Goal: Task Accomplishment & Management: Complete application form

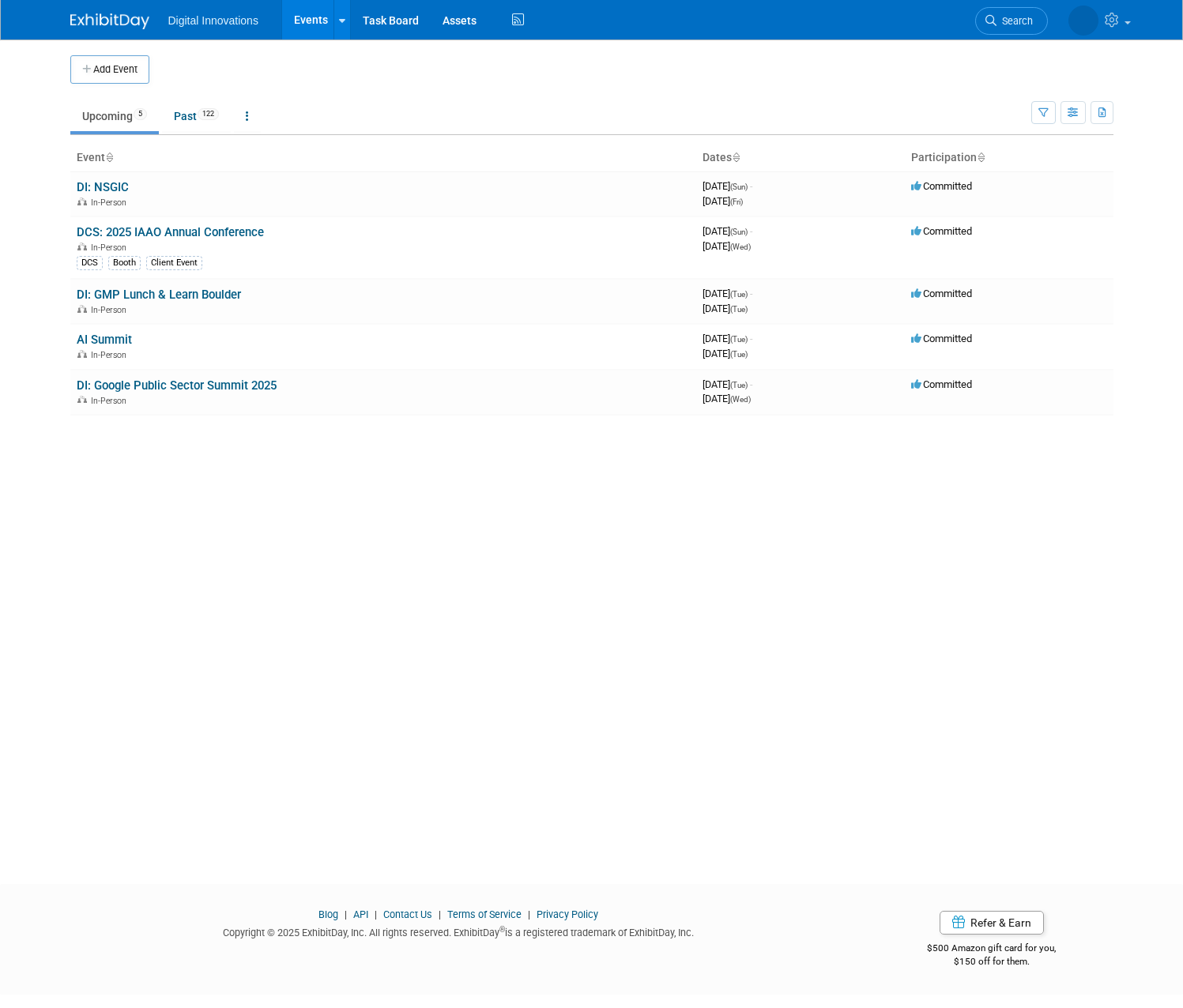
drag, startPoint x: 117, startPoint y: 72, endPoint x: 108, endPoint y: 68, distance: 9.8
click at [115, 72] on button "Add Event" at bounding box center [110, 69] width 79 height 29
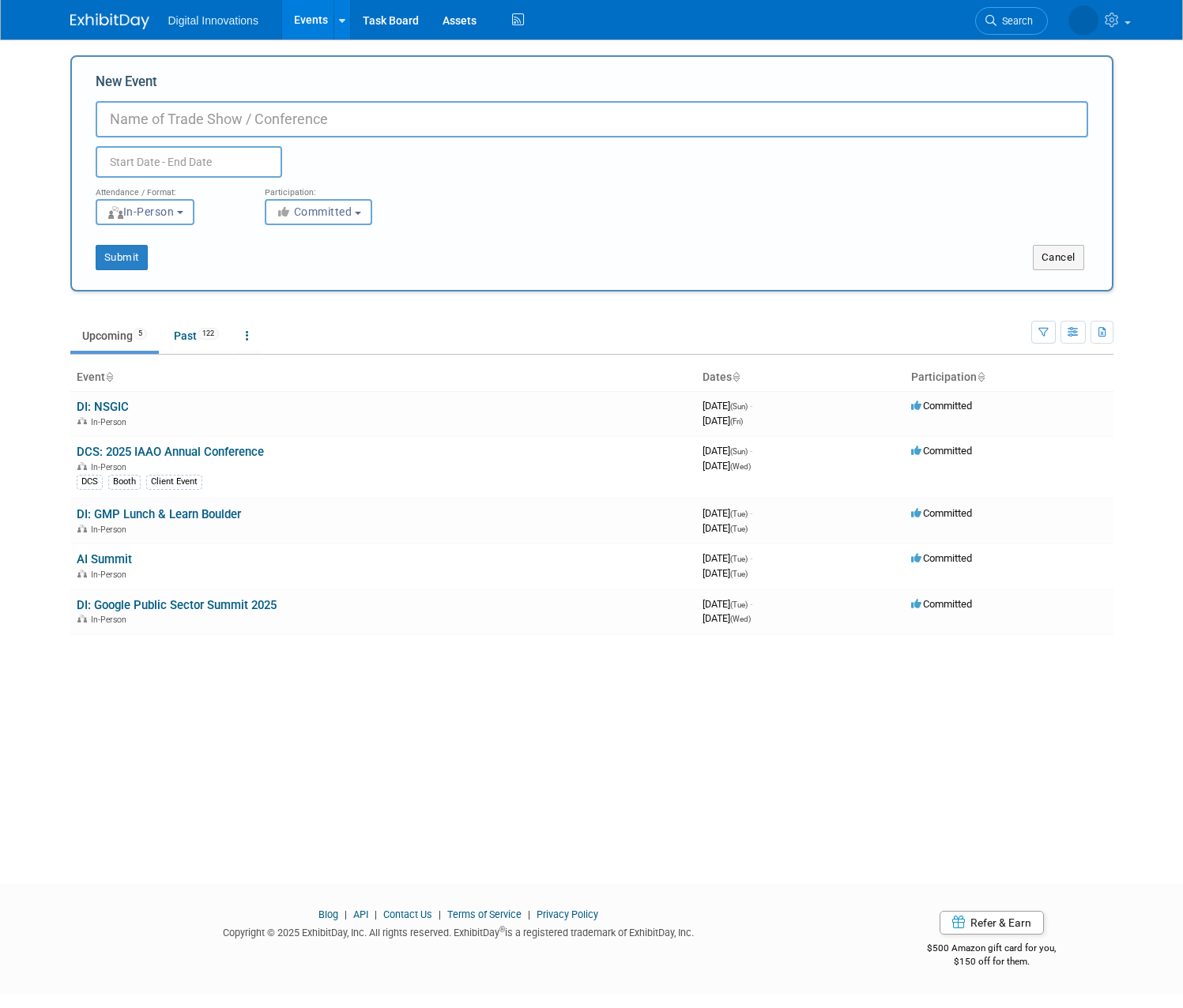
click at [370, 113] on input "New Event" at bounding box center [592, 119] width 992 height 36
paste input "[PERSON_NAME] Miracle Gro Cyber Security [DATE]"
type input "[PERSON_NAME] Miracle Gro Cyber Security [DATE]"
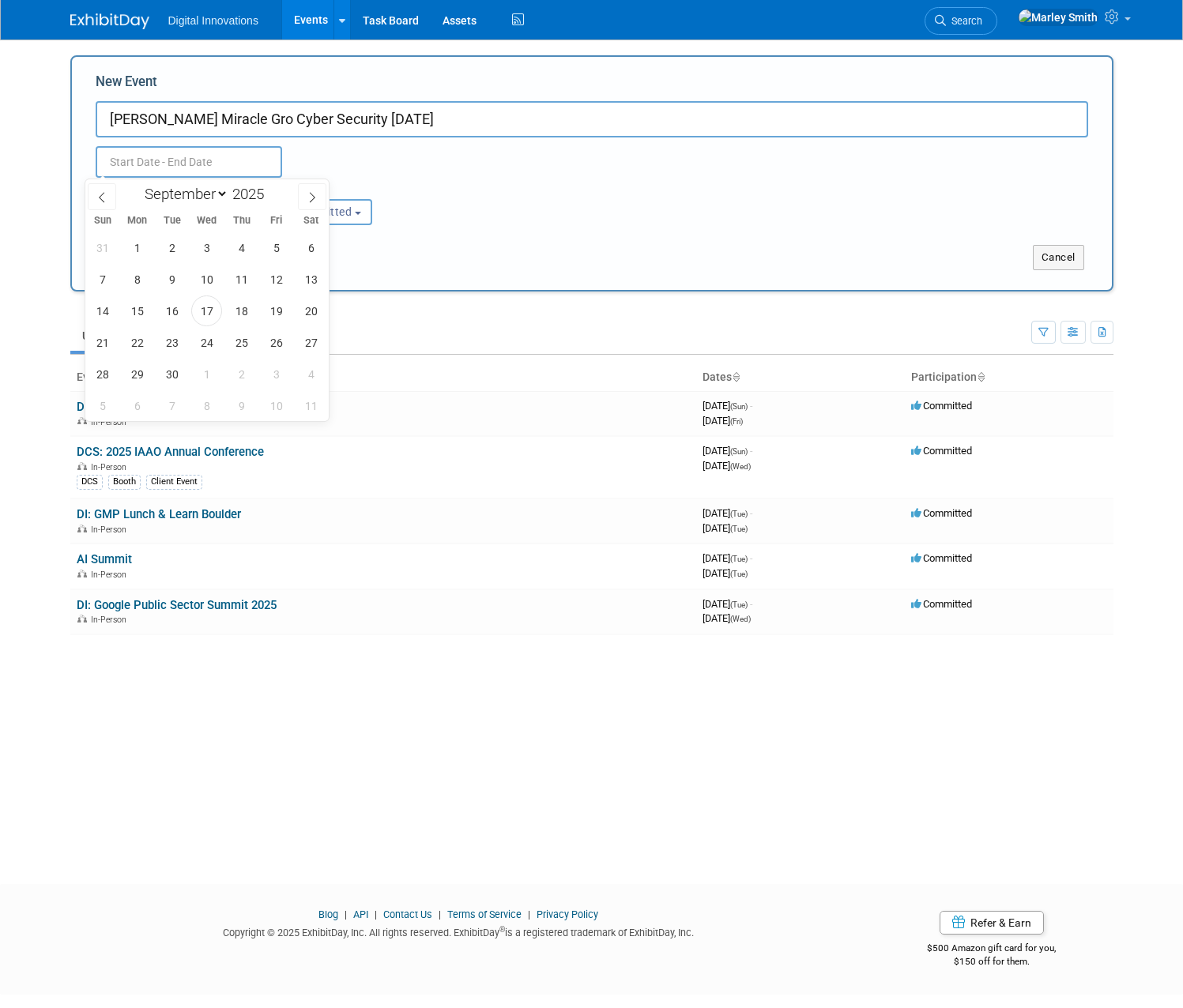
click at [240, 167] on input "text" at bounding box center [189, 162] width 187 height 31
click at [308, 200] on icon at bounding box center [312, 198] width 11 height 11
select select "9"
click at [217, 253] on span "1" at bounding box center [206, 247] width 30 height 30
type input "Oct 1, 2025 to Oct 1, 2025"
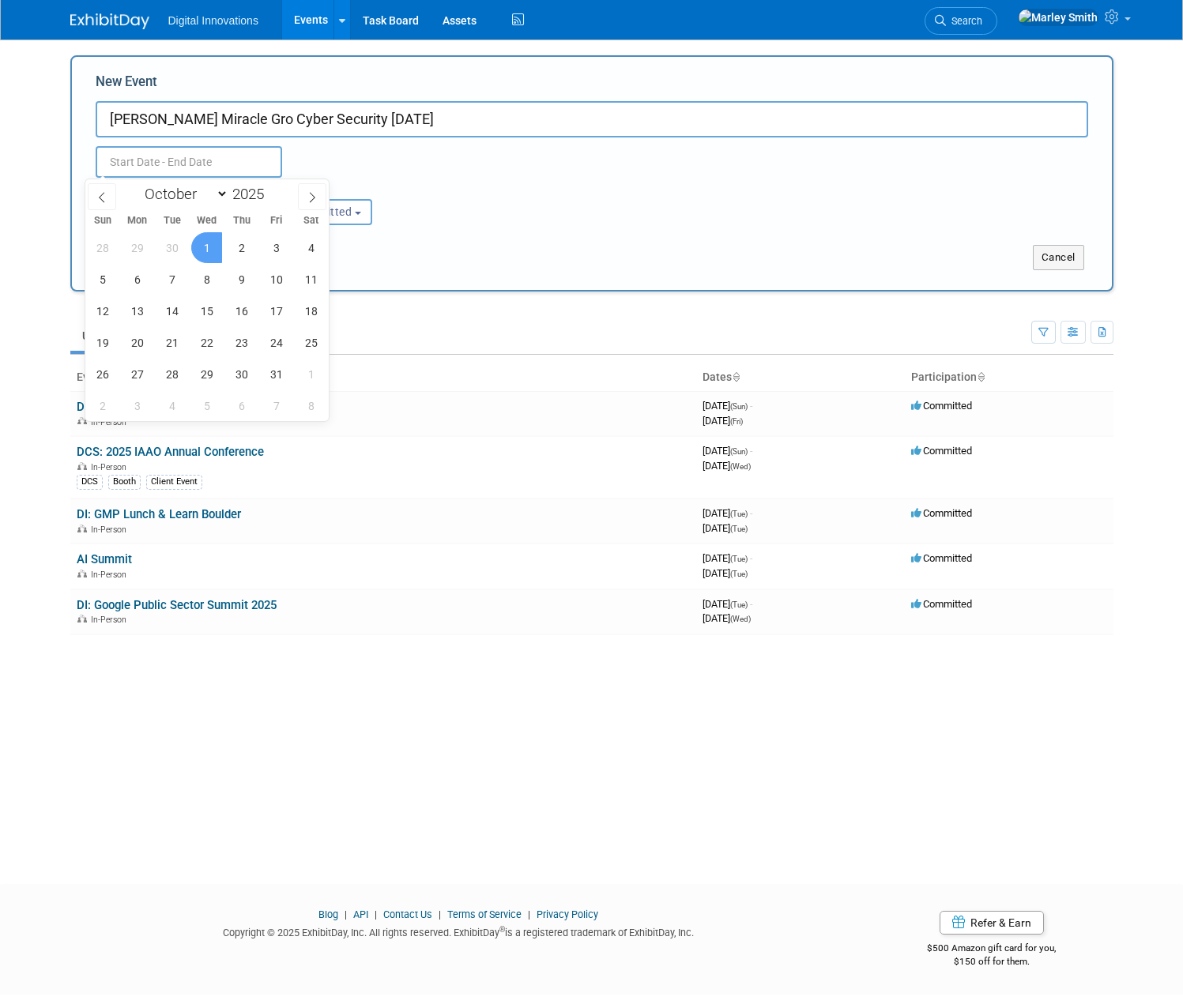
type input "Oct 1, 2025 to Oct 1, 2025"
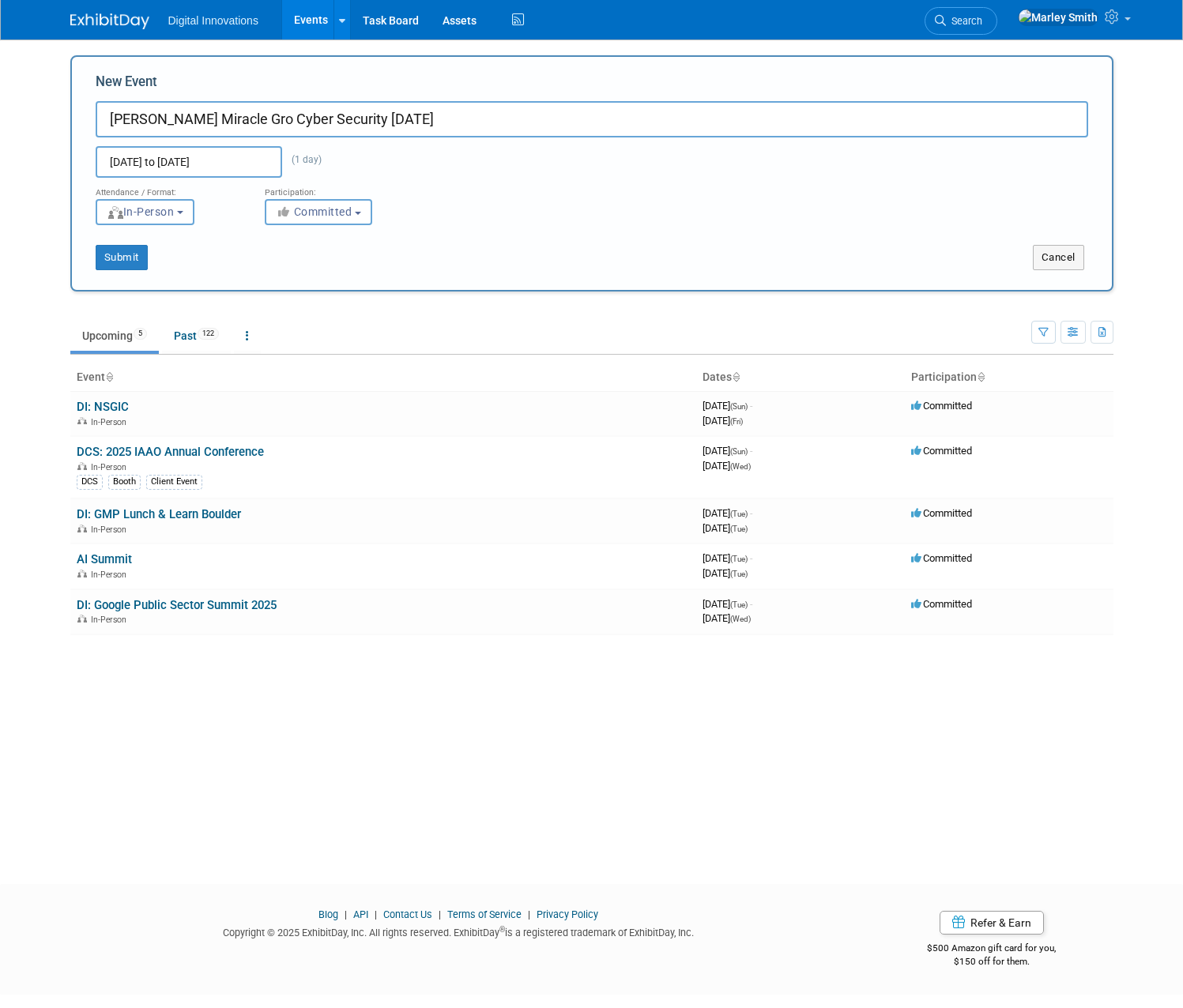
click at [392, 189] on div "Participation:" at bounding box center [337, 187] width 145 height 20
click at [118, 251] on button "Submit" at bounding box center [122, 257] width 52 height 25
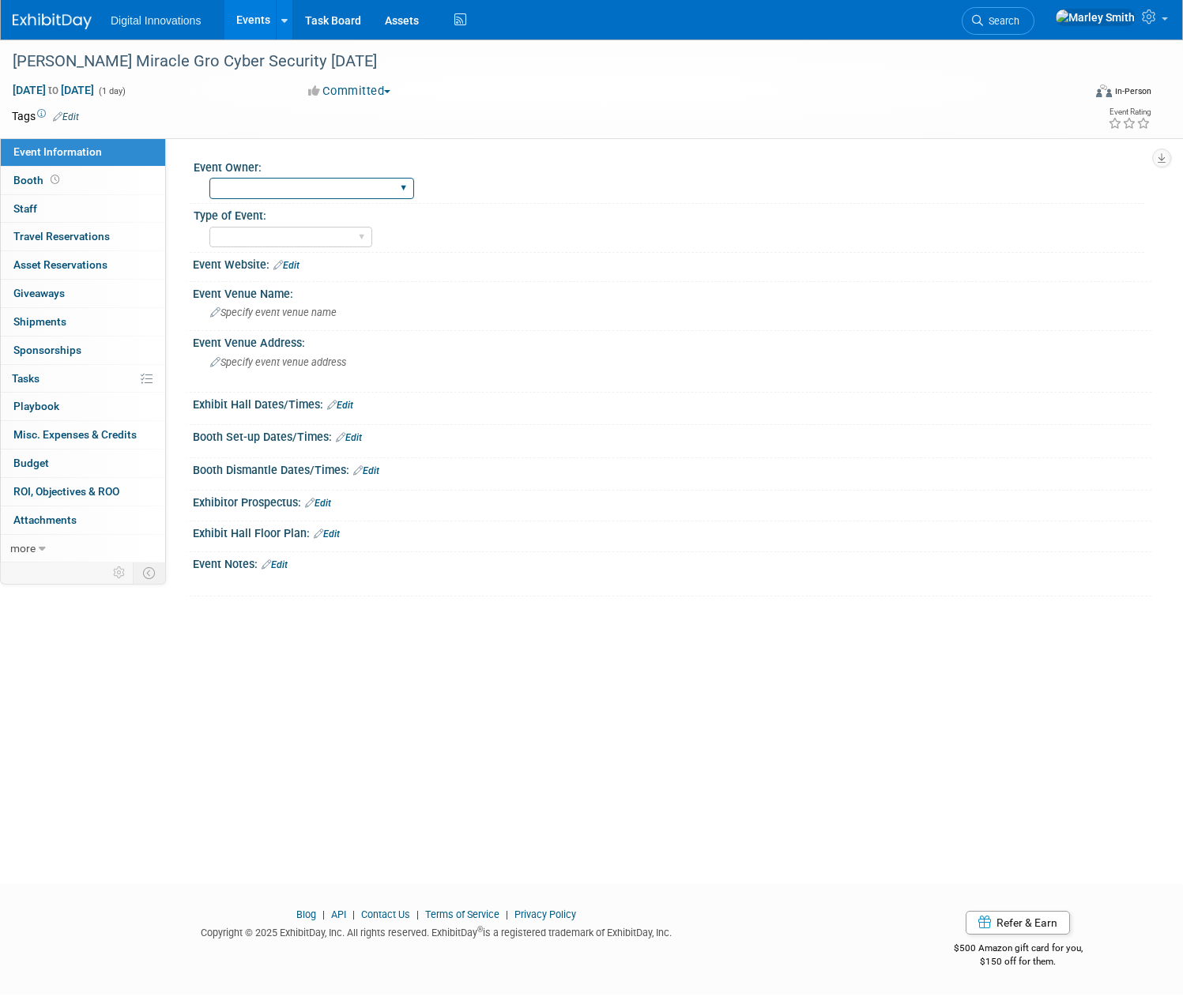
click at [304, 178] on select "Jessica Baculik Mollie Armatas Marley Smith Cassidy Wright" at bounding box center [312, 187] width 205 height 21
select select "Mollie Armatas"
click at [268, 177] on select "Jessica Baculik Mollie Armatas Marley Smith Cassidy Wright" at bounding box center [312, 187] width 205 height 21
click at [304, 234] on select "Conference - Attend Conference - Booth Workshop Happy Hour Google Event Confere…" at bounding box center [291, 237] width 163 height 21
select select "Conference - Booth"
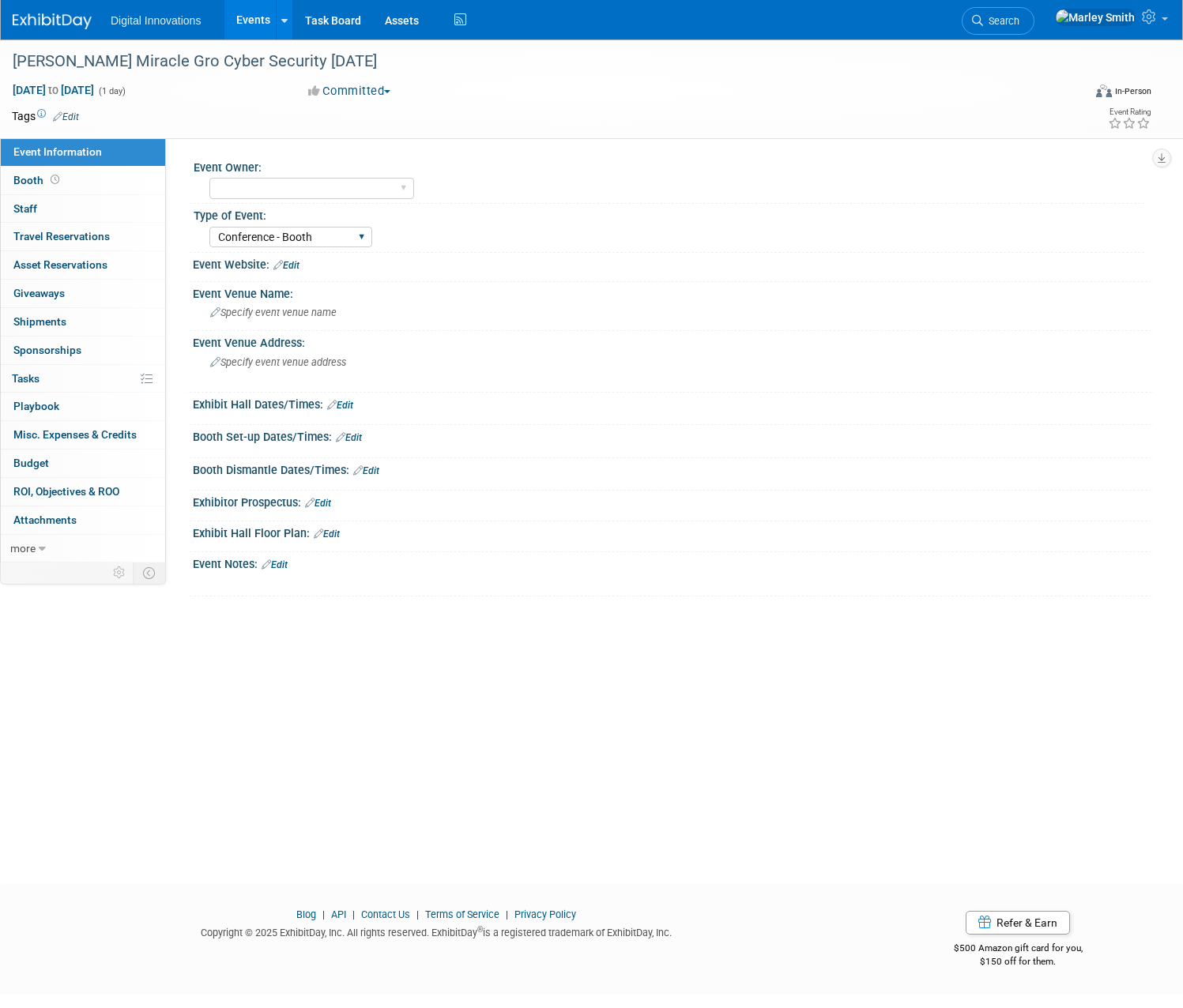
click at [268, 227] on select "Conference - Attend Conference - Booth Workshop Happy Hour Google Event Confere…" at bounding box center [291, 237] width 163 height 21
click at [364, 368] on div "Specify event venue address" at bounding box center [392, 367] width 375 height 36
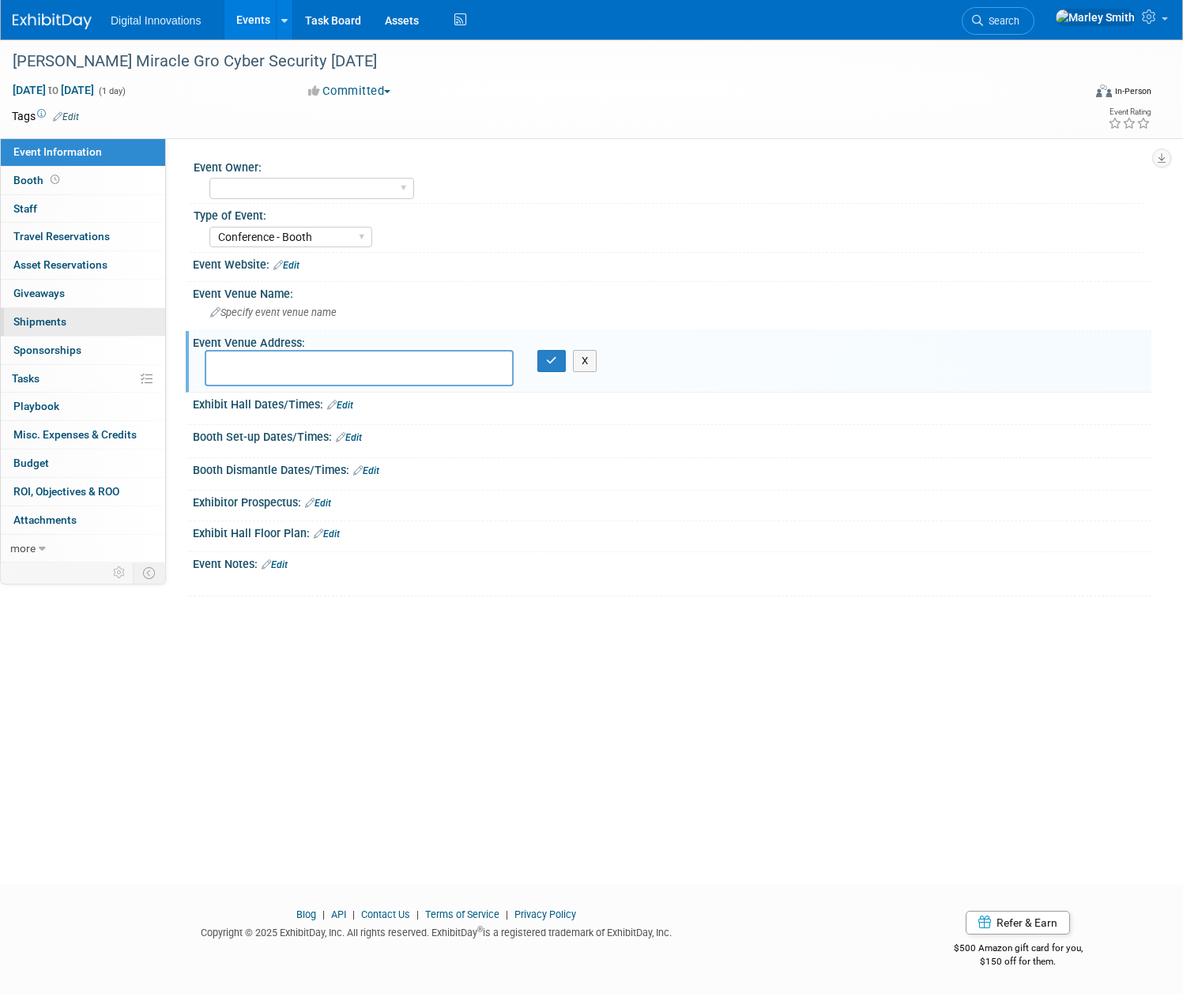
drag, startPoint x: 351, startPoint y: 368, endPoint x: 102, endPoint y: 313, distance: 255.0
click at [102, 313] on link "0 Shipments 0" at bounding box center [83, 322] width 164 height 28
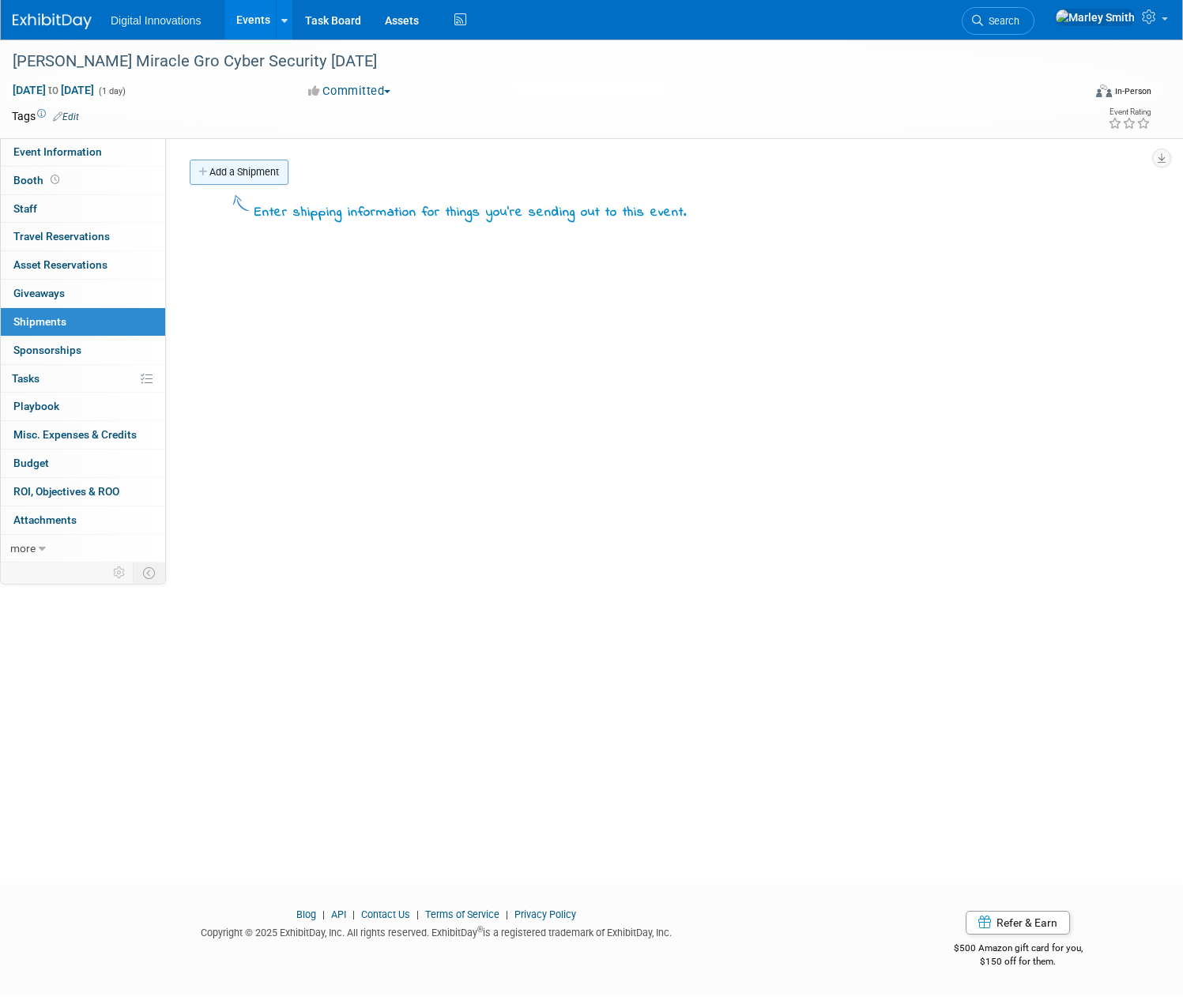
click at [210, 172] on icon at bounding box center [204, 172] width 11 height 10
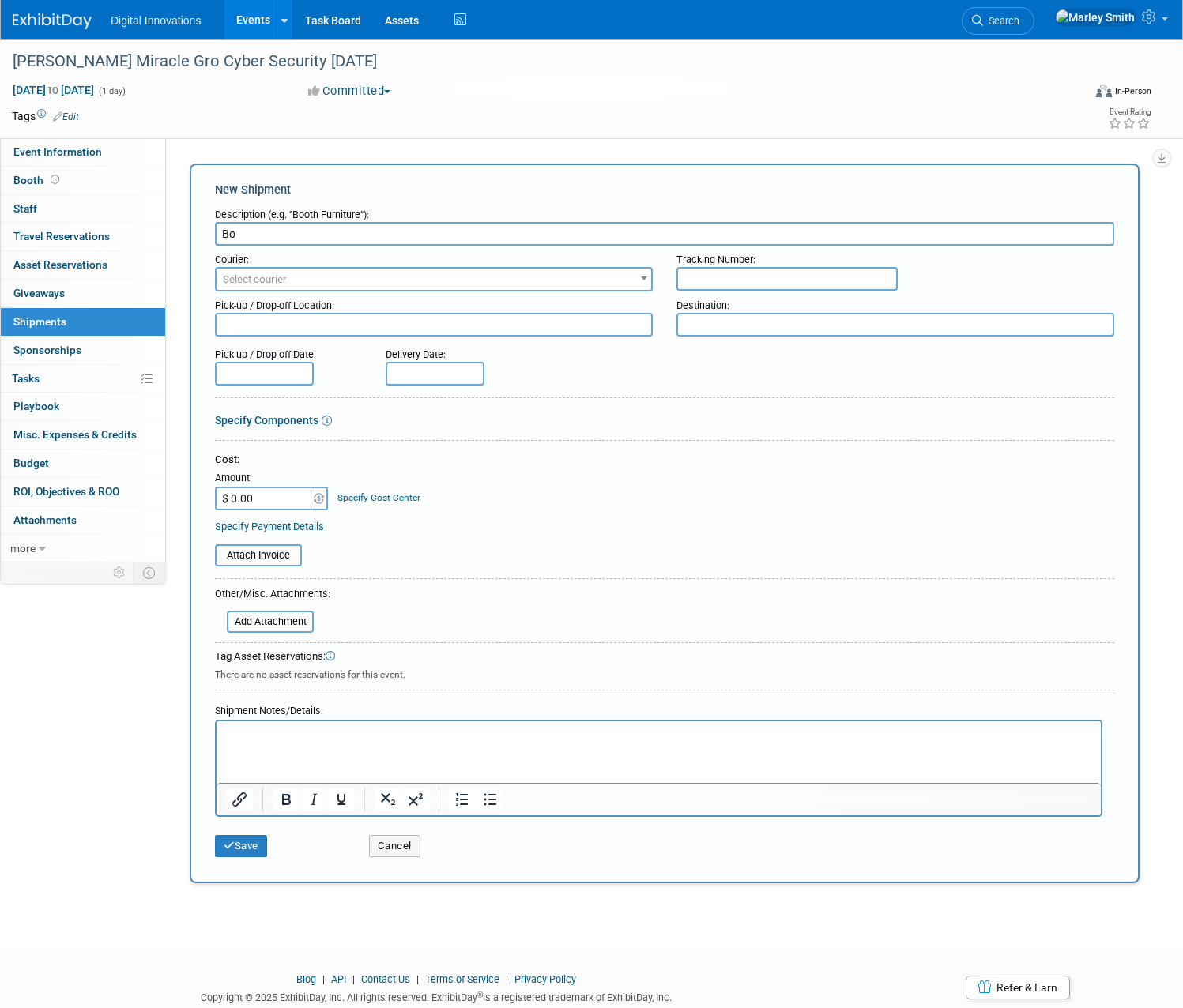
type input "B"
type input "DI booth, small swag items"
click at [248, 734] on p "Rich Text Area. Press ALT-0 for help." at bounding box center [659, 735] width 866 height 16
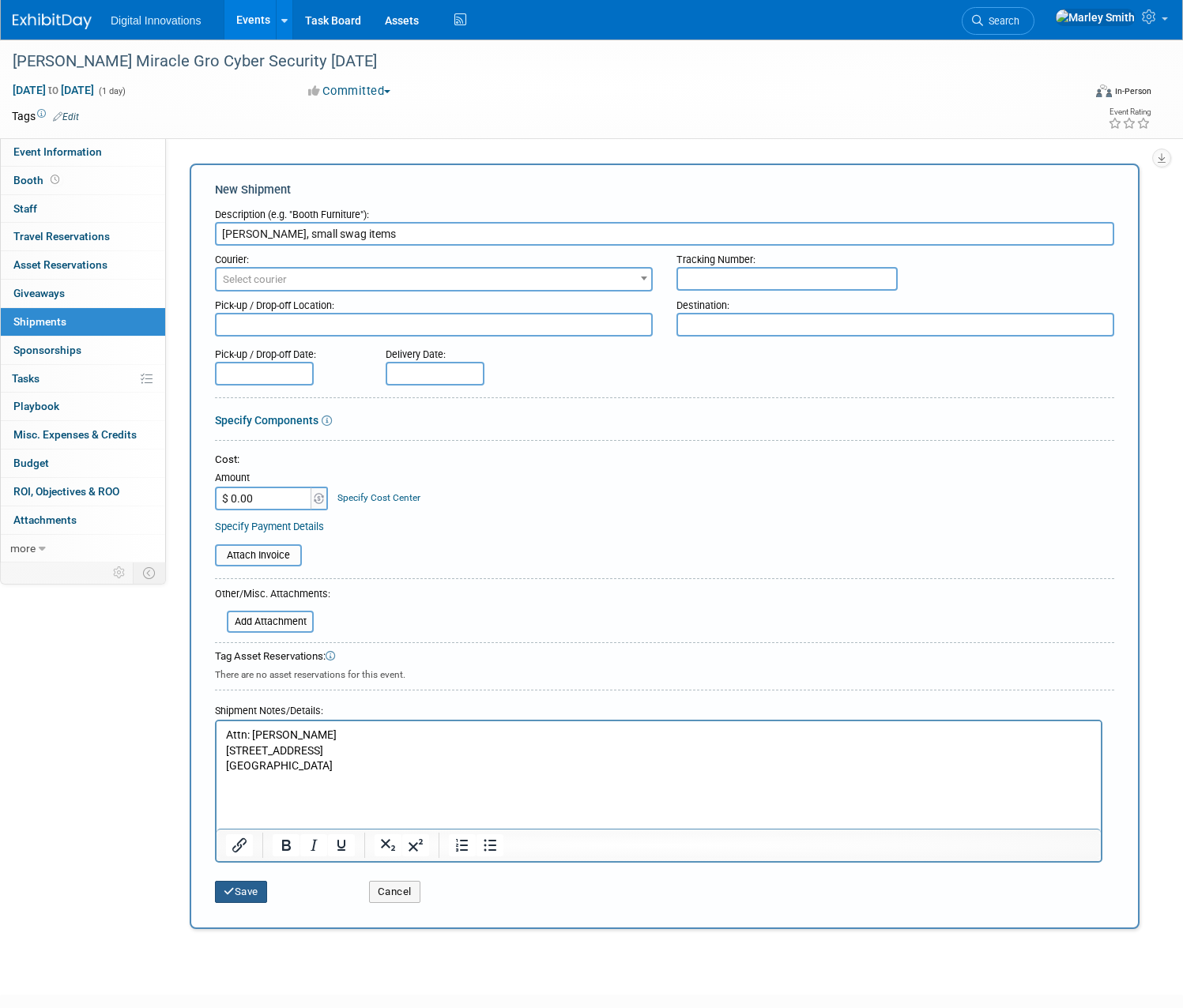
click at [267, 888] on button "Save" at bounding box center [241, 892] width 52 height 22
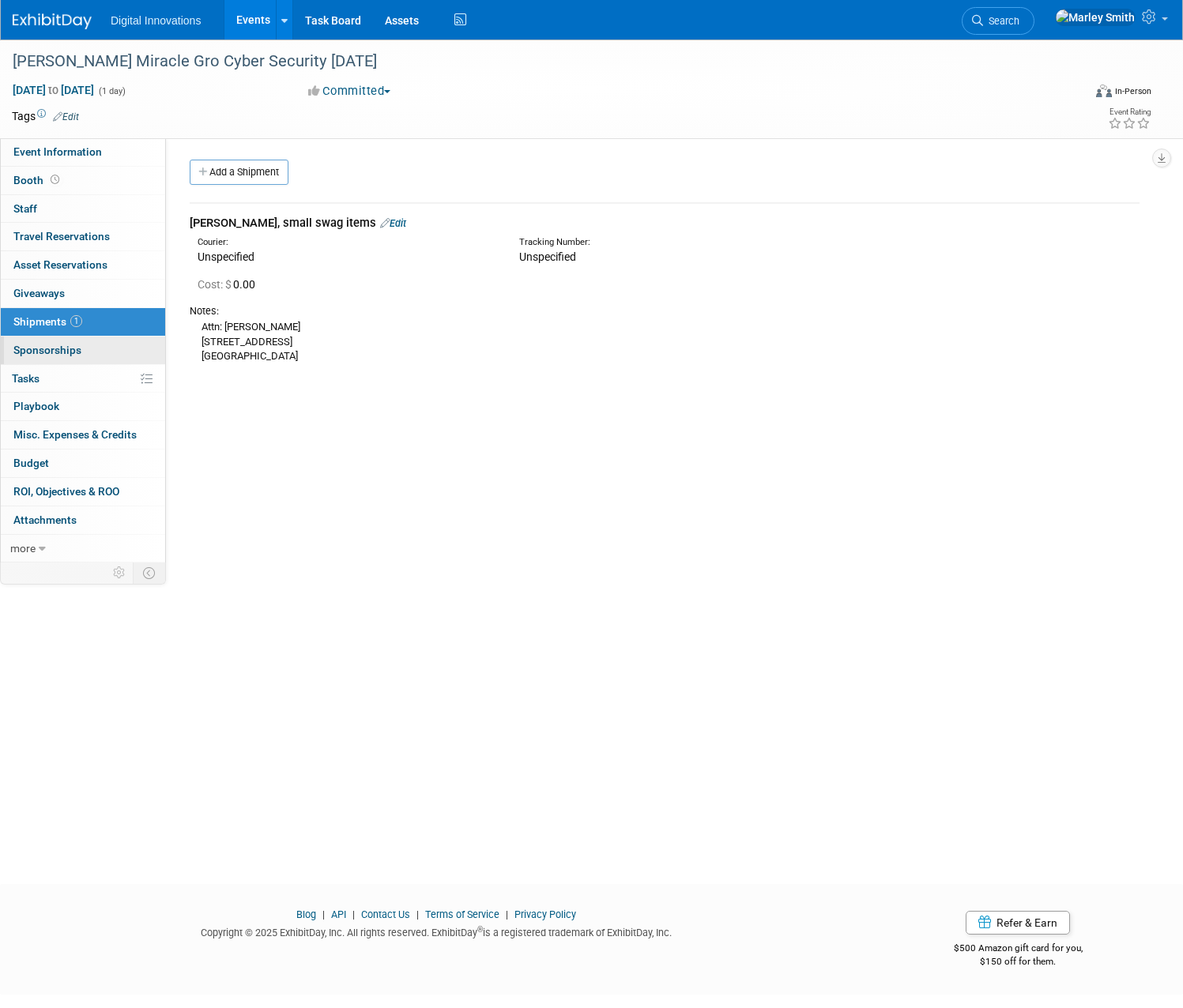
click at [81, 354] on span "Sponsorships 0" at bounding box center [48, 350] width 68 height 13
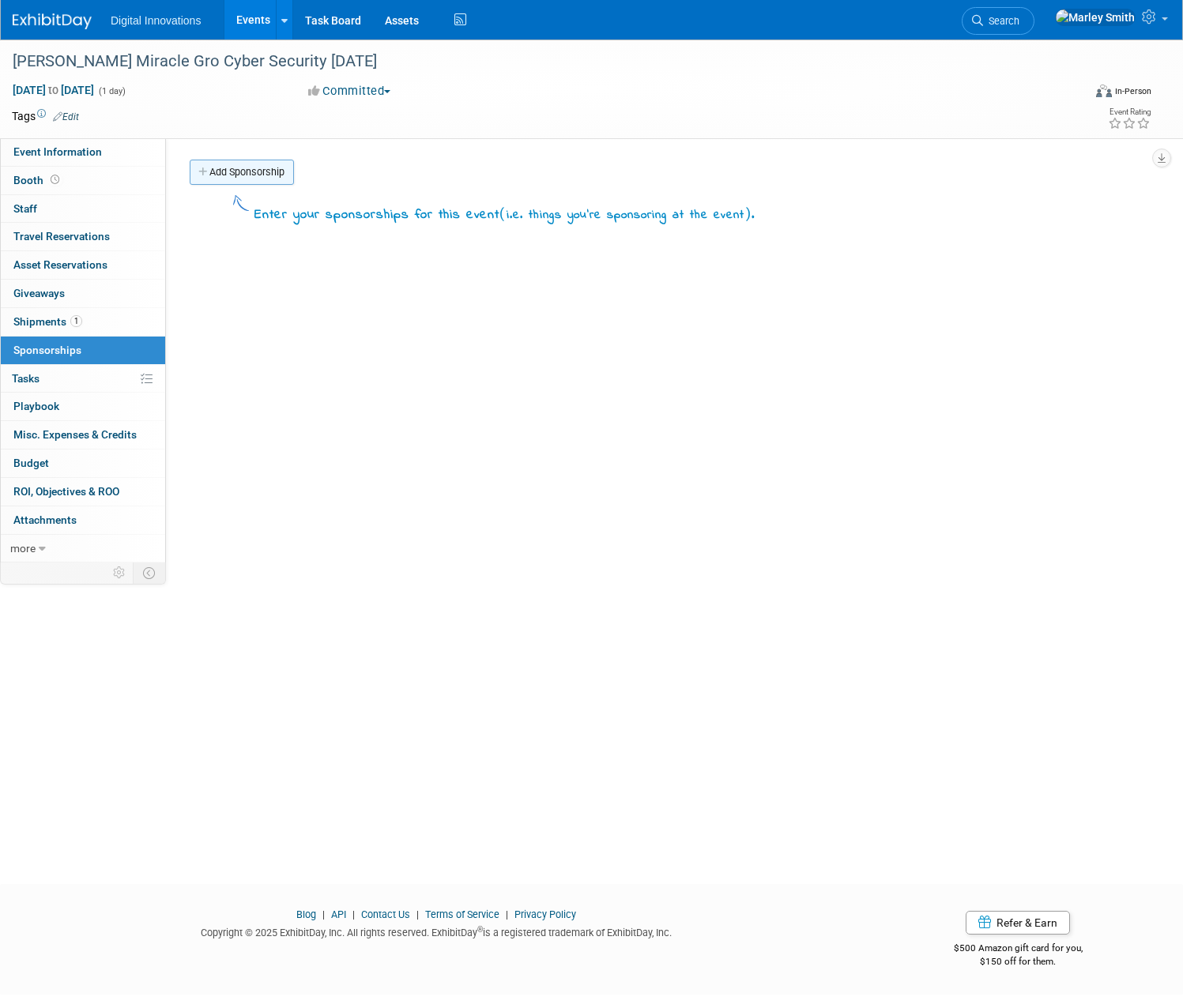
click at [294, 176] on link "Add Sponsorship" at bounding box center [241, 172] width 104 height 25
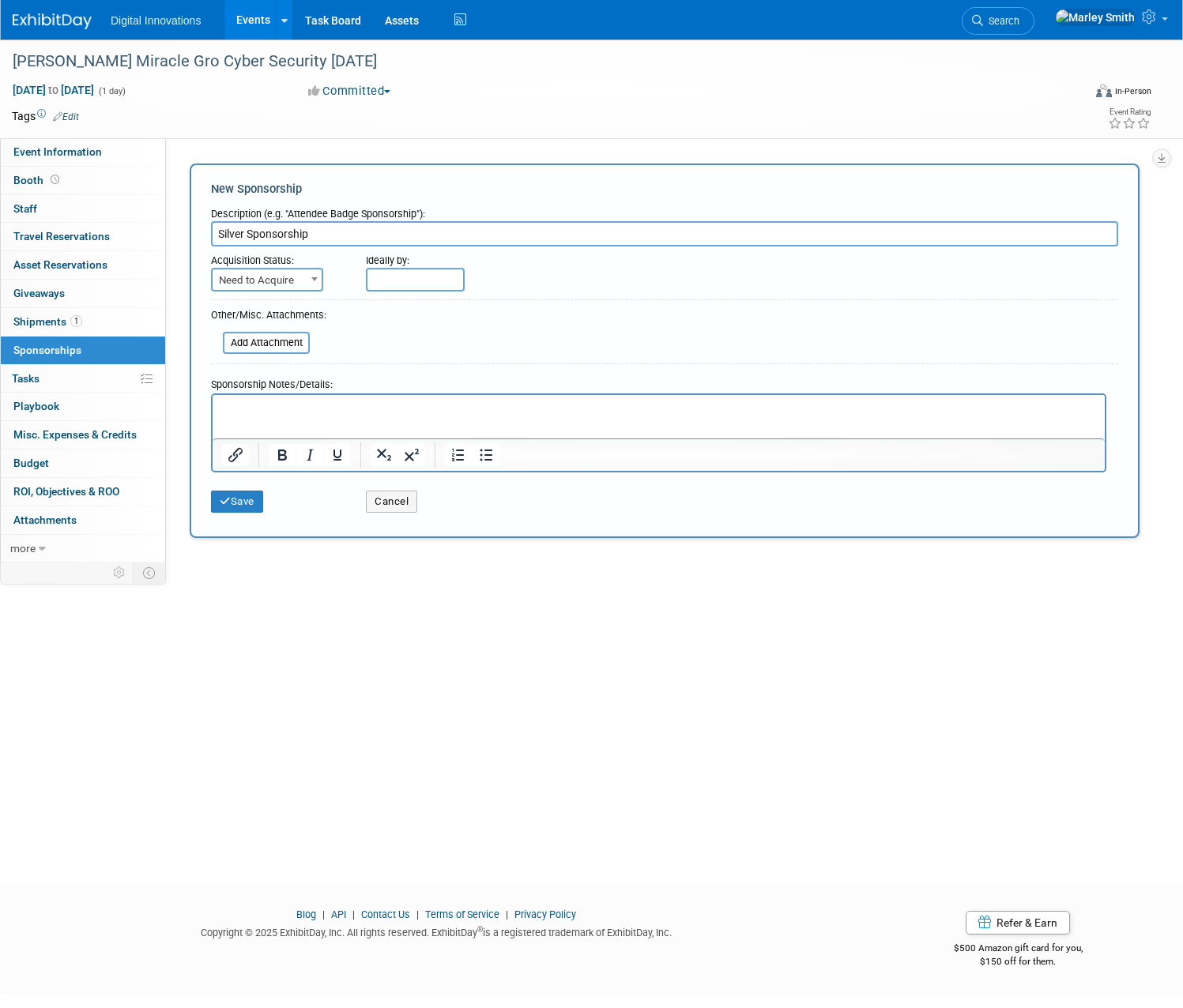
type input "Silver Sponsorship"
click at [321, 283] on span "Need to Acquire" at bounding box center [267, 281] width 109 height 22
select select "2"
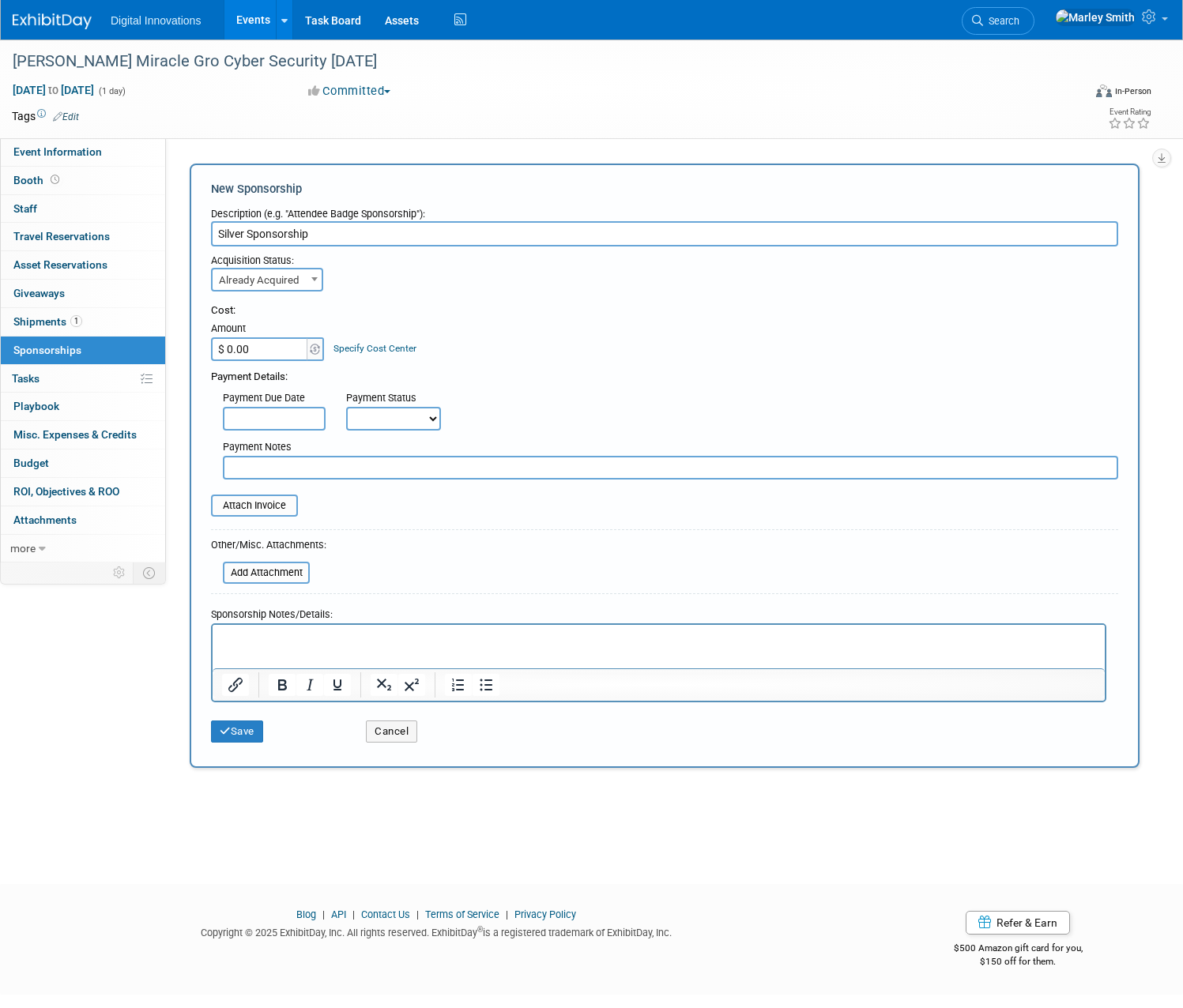
click at [284, 347] on input "$ 0.00" at bounding box center [260, 349] width 99 height 24
type input "$ 500.00"
click at [263, 731] on button "Save" at bounding box center [236, 731] width 52 height 22
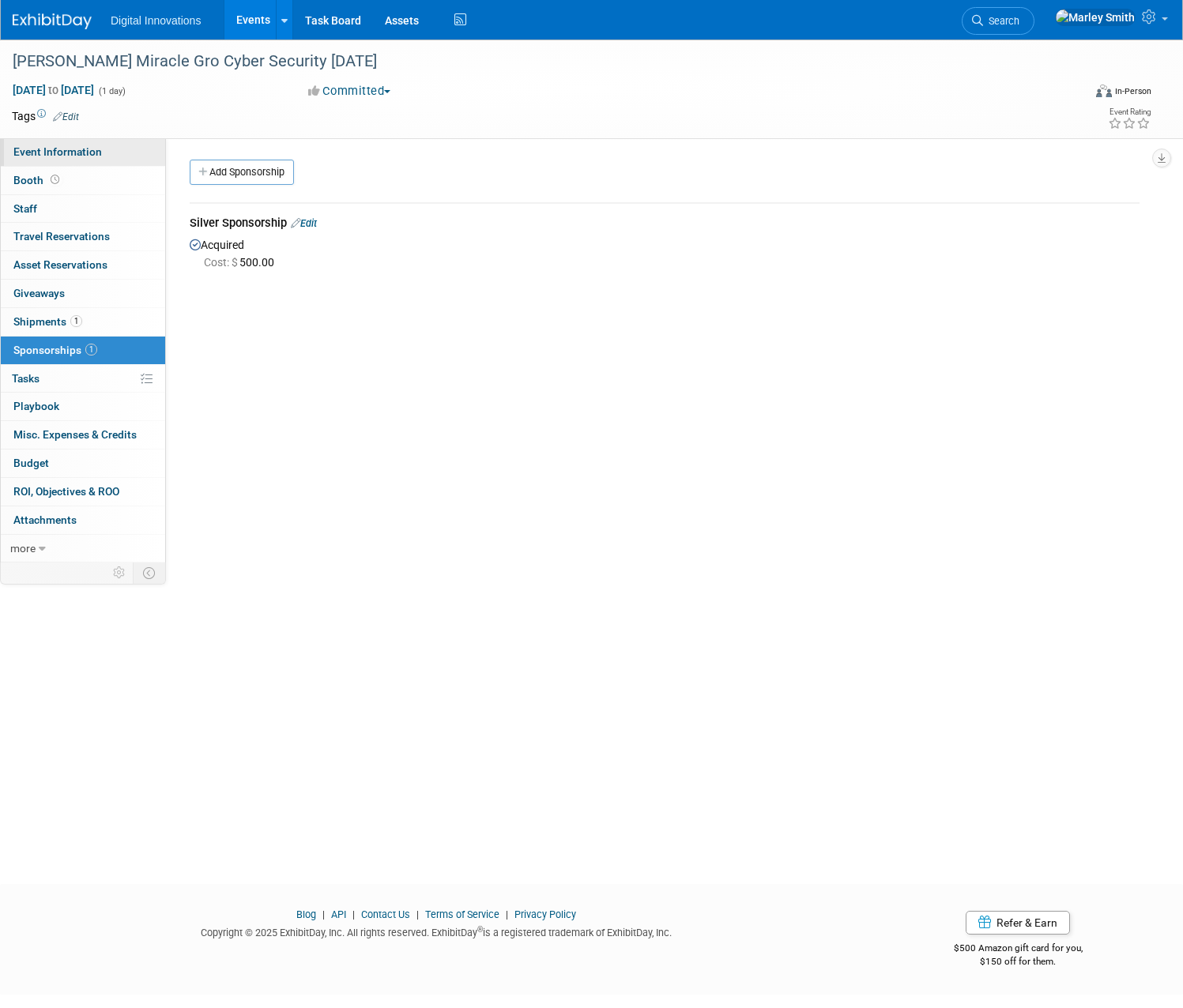
click at [102, 150] on span "Event Information" at bounding box center [58, 151] width 89 height 13
select select "[PERSON_NAME]"
select select "Conference - Booth"
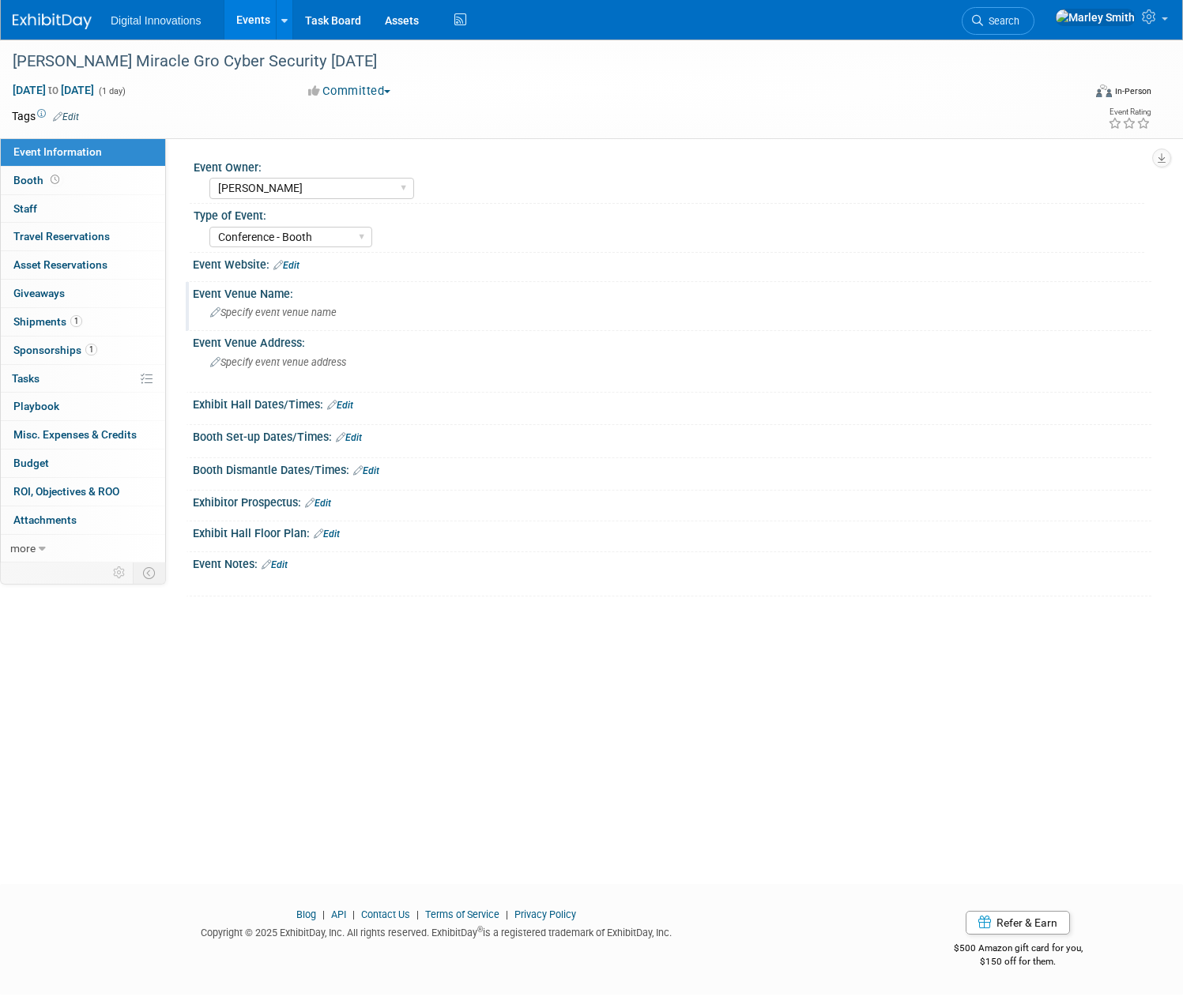
click at [336, 311] on span "Specify event venue name" at bounding box center [273, 312] width 127 height 12
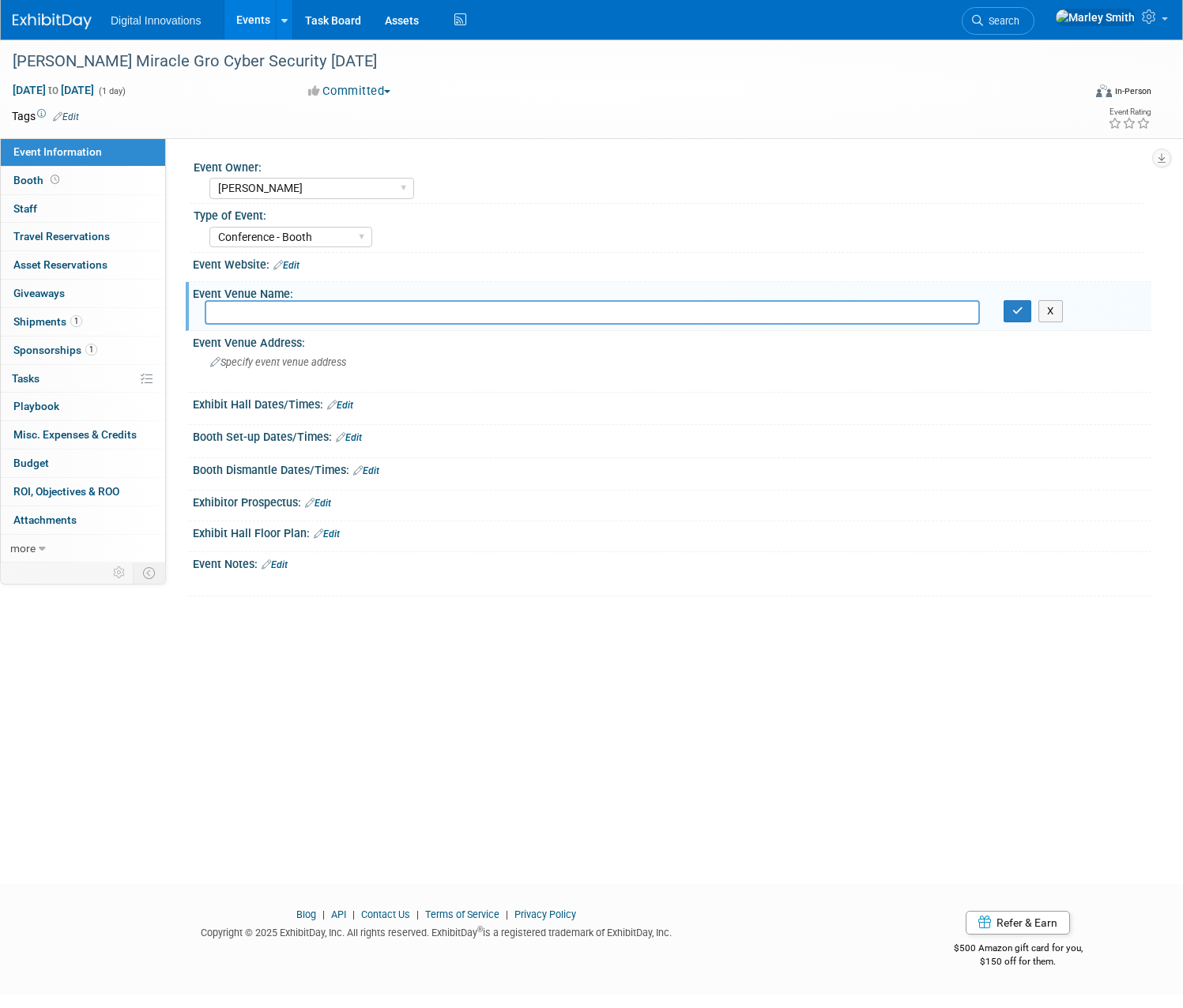
click at [287, 560] on link "Edit" at bounding box center [274, 565] width 26 height 11
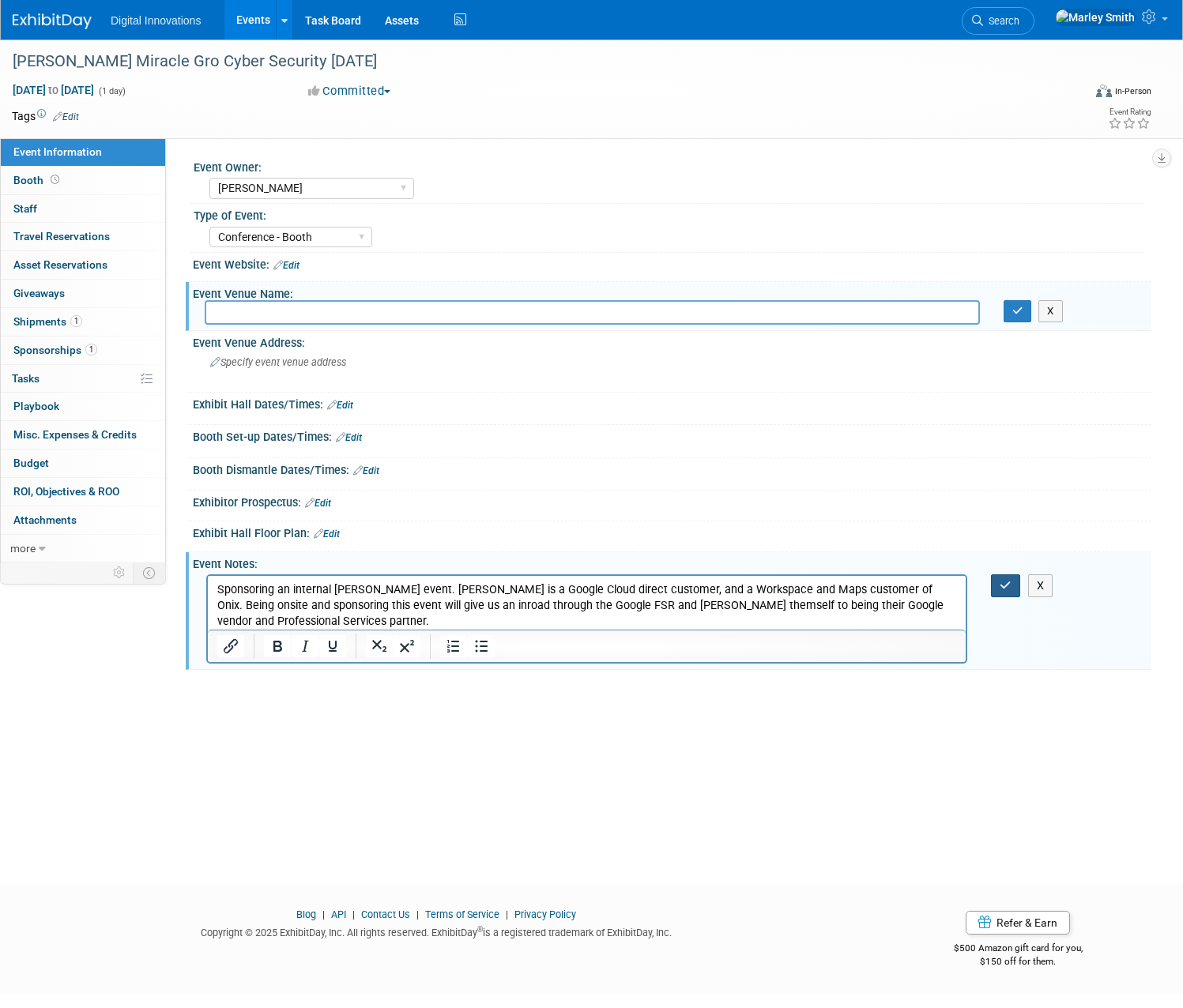
click at [999, 587] on icon "button" at bounding box center [1005, 585] width 12 height 11
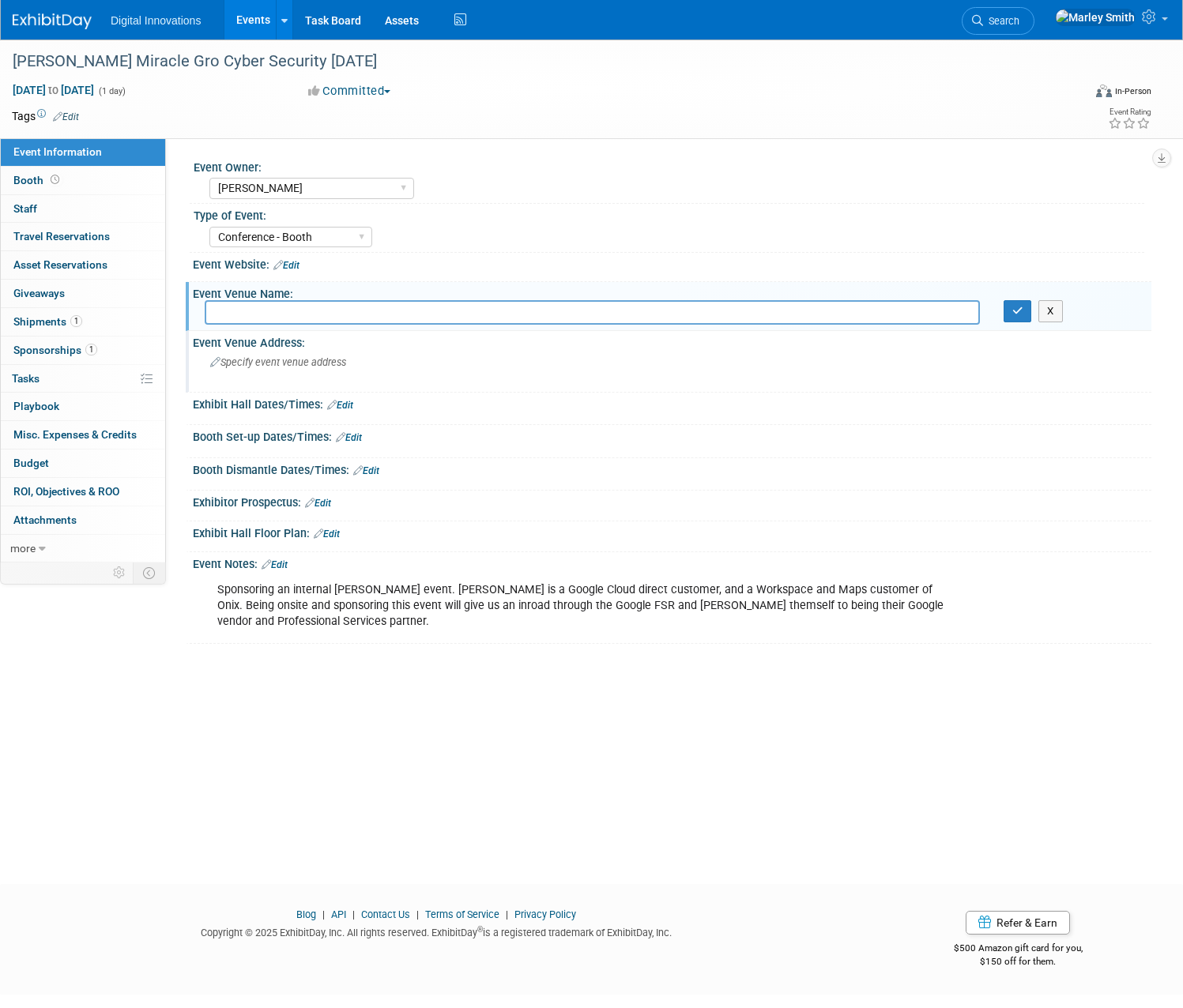
click at [377, 368] on div "Specify event venue address" at bounding box center [392, 367] width 375 height 36
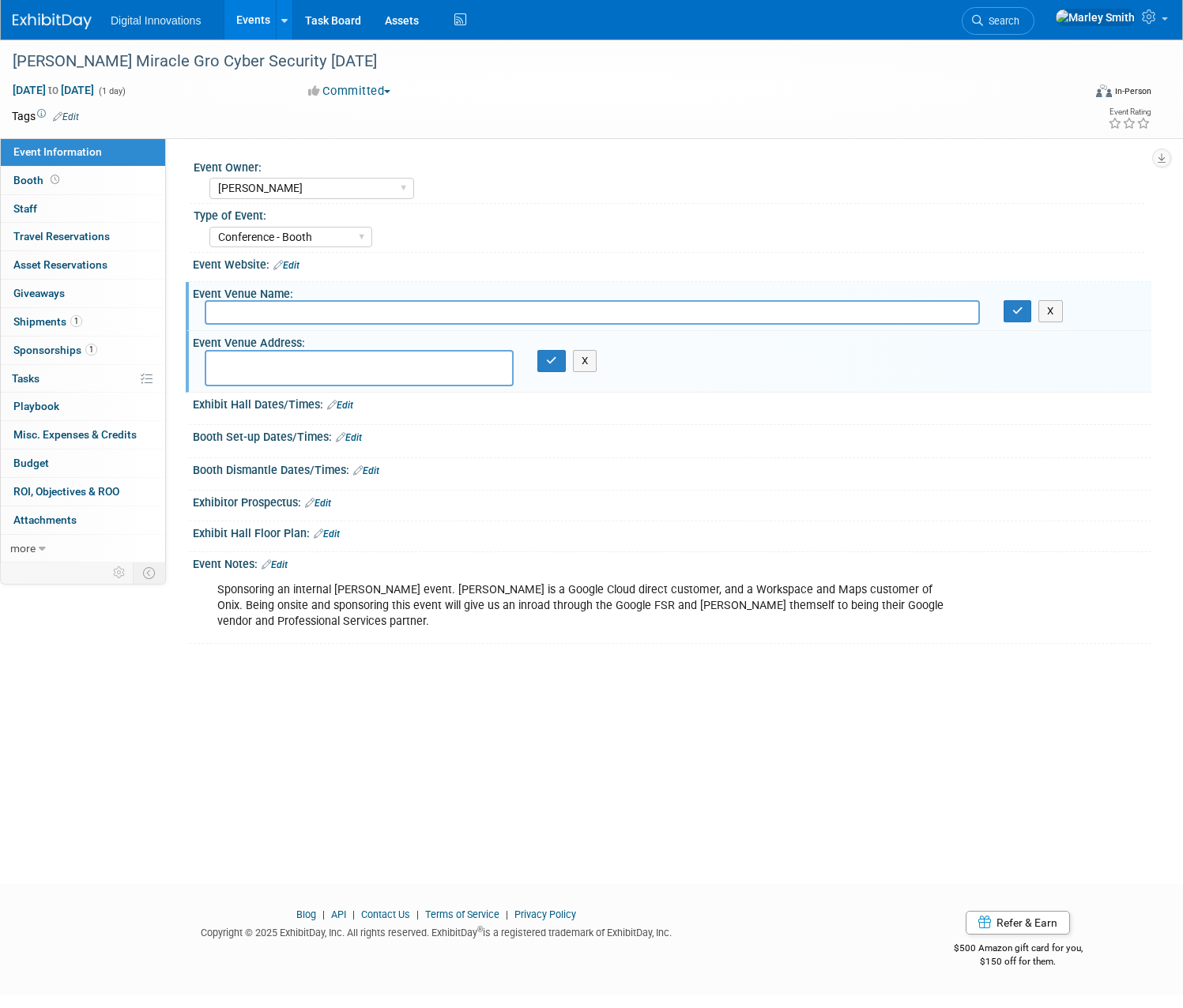
click at [299, 270] on link "Edit" at bounding box center [286, 265] width 26 height 11
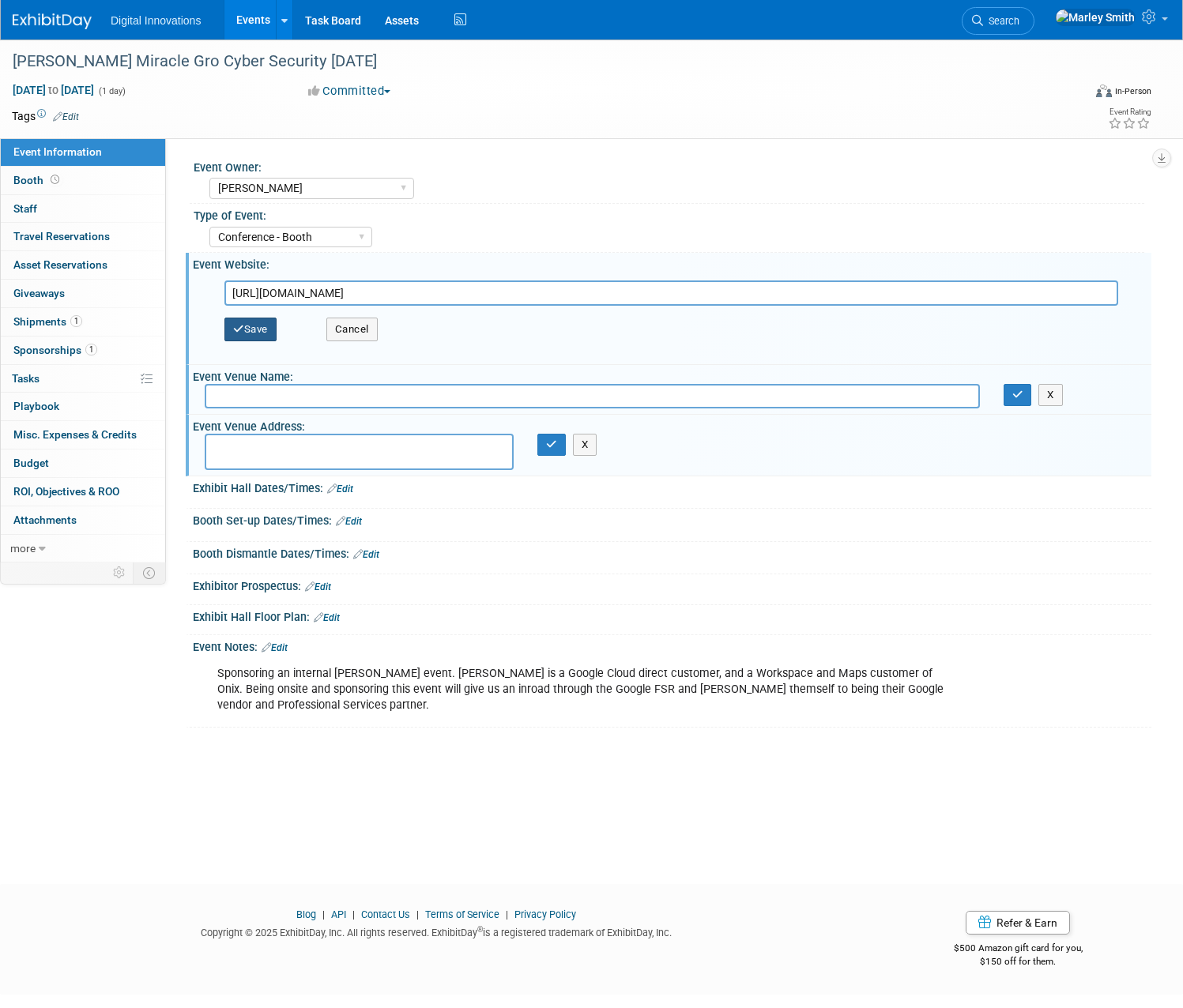
type input "https://scottsmiraclegro.com/"
click at [276, 334] on button "Save" at bounding box center [250, 330] width 52 height 24
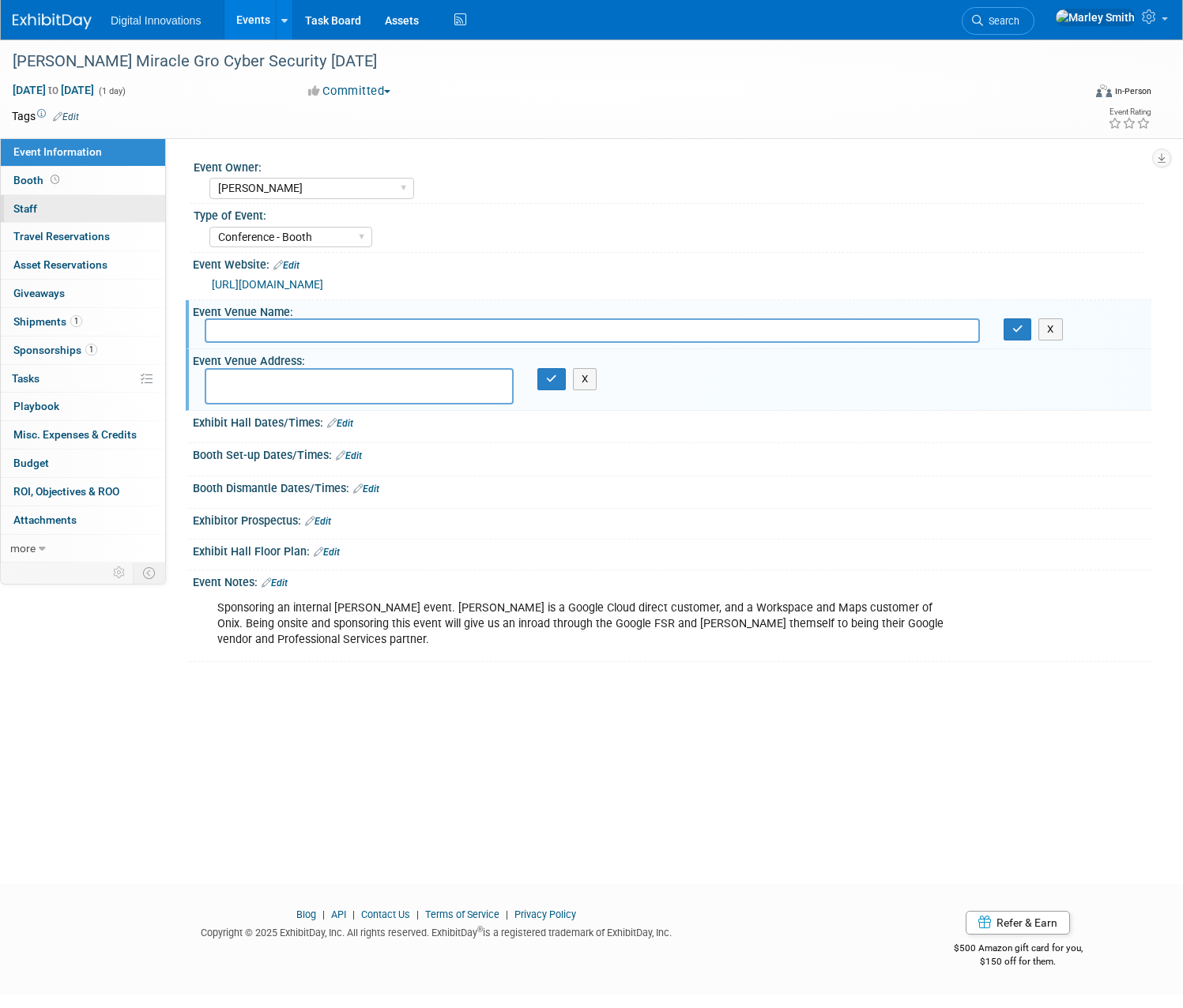
click at [130, 203] on link "0 Staff 0" at bounding box center [83, 209] width 164 height 28
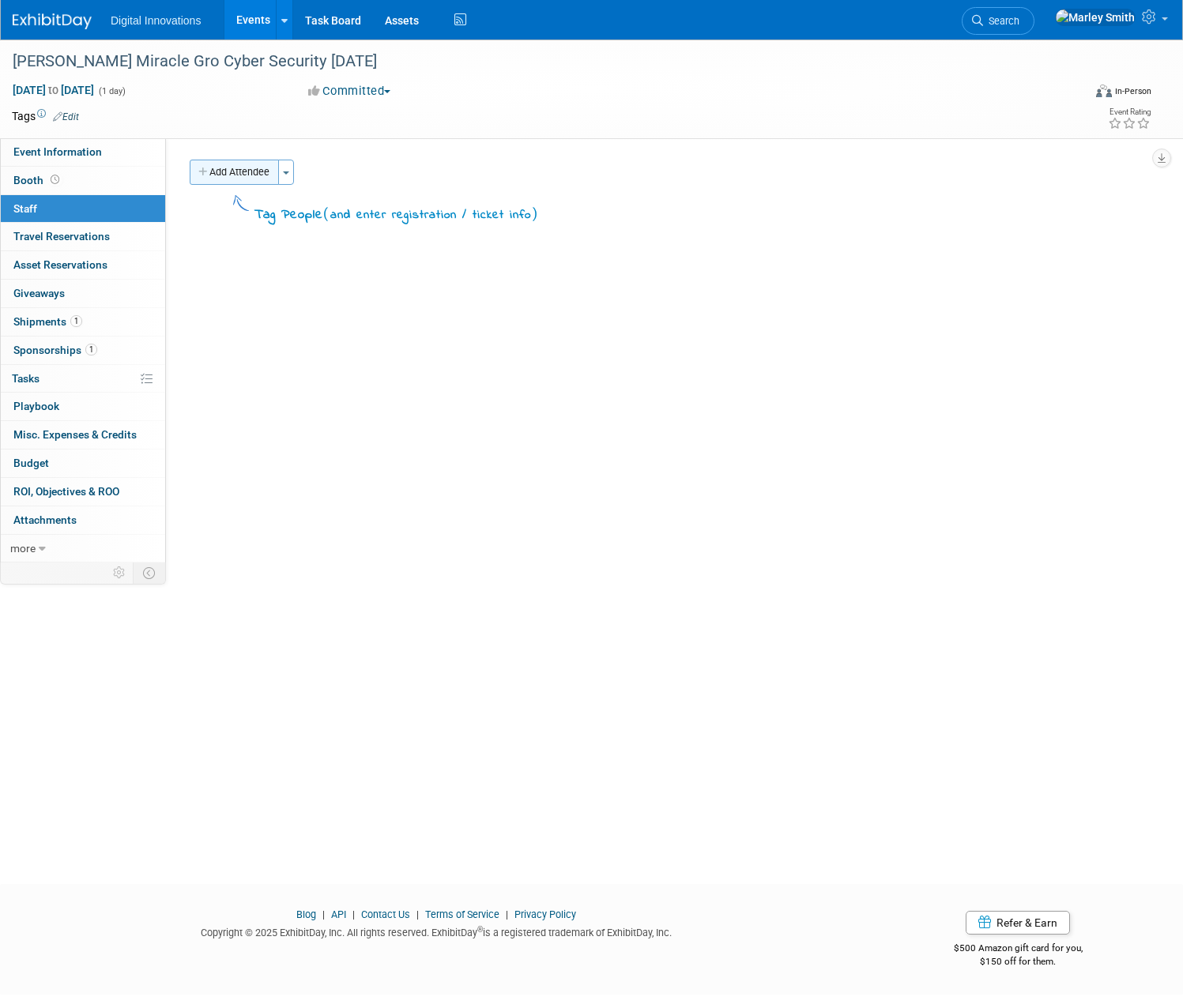
click at [279, 180] on button "Add Attendee" at bounding box center [234, 172] width 90 height 25
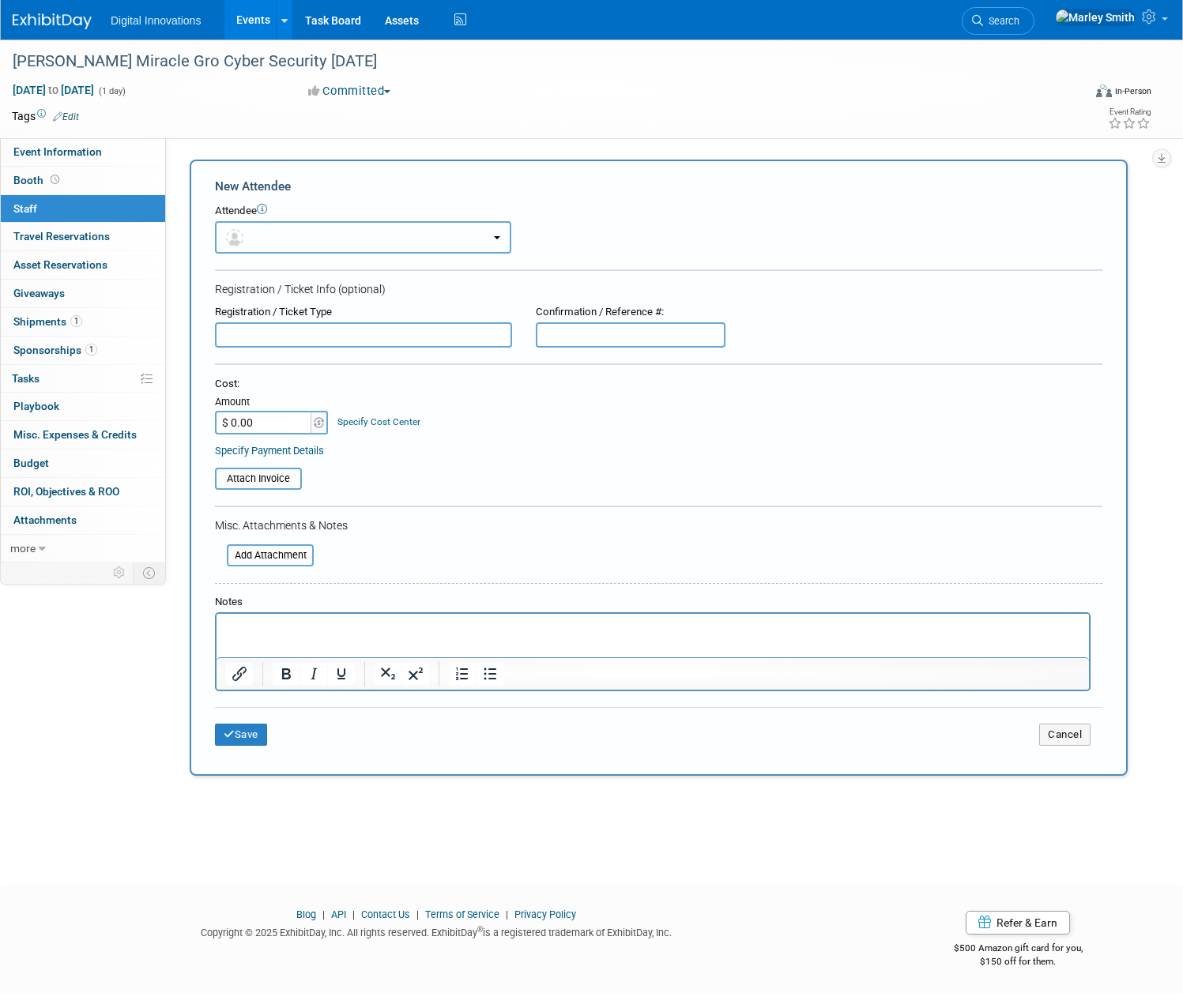
click at [406, 231] on button "button" at bounding box center [363, 237] width 296 height 32
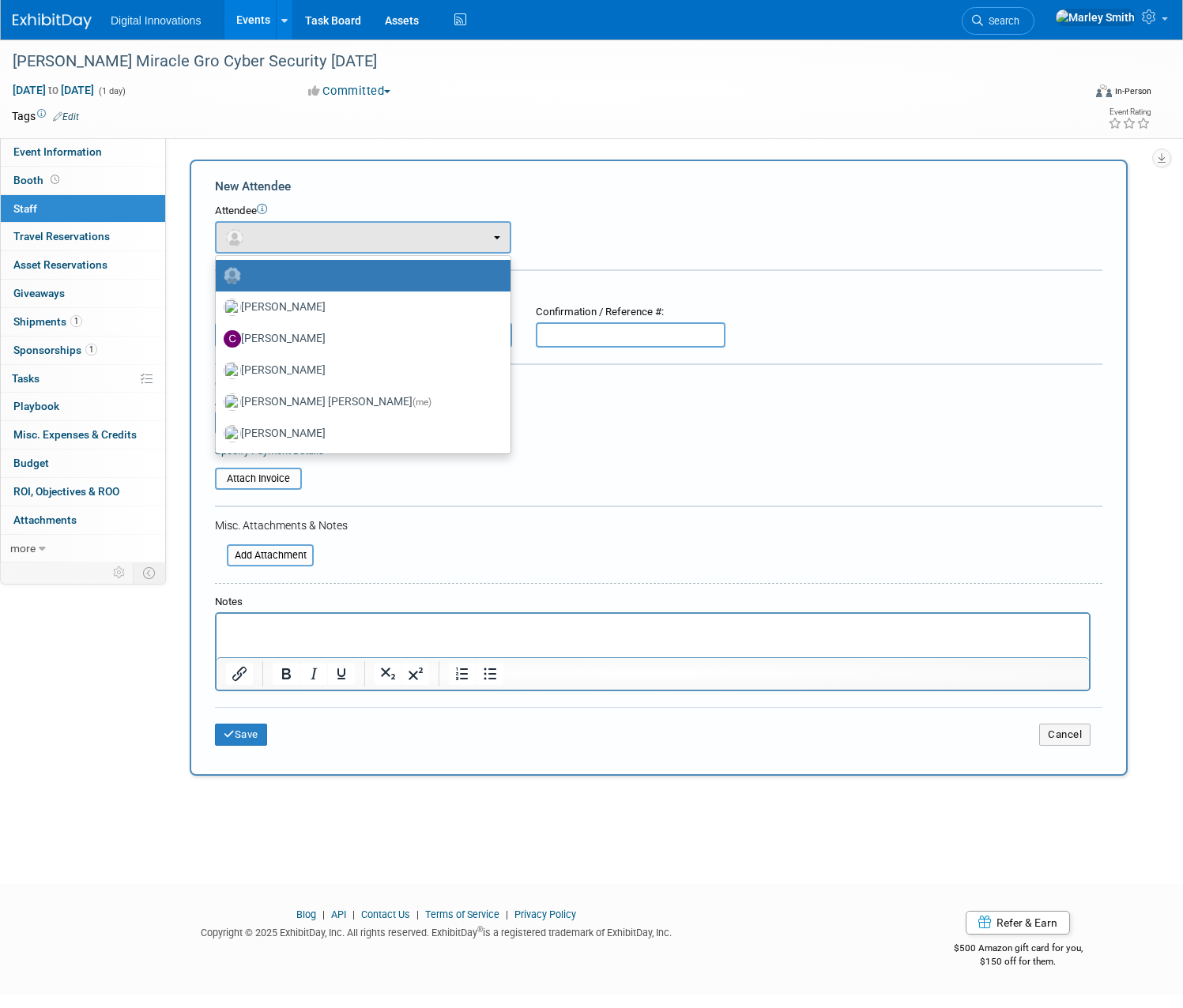
click at [659, 227] on div "Attendee <img src="https://www.exhibitday.com/Images/Unassigned-User-Icon.png" …" at bounding box center [658, 229] width 887 height 50
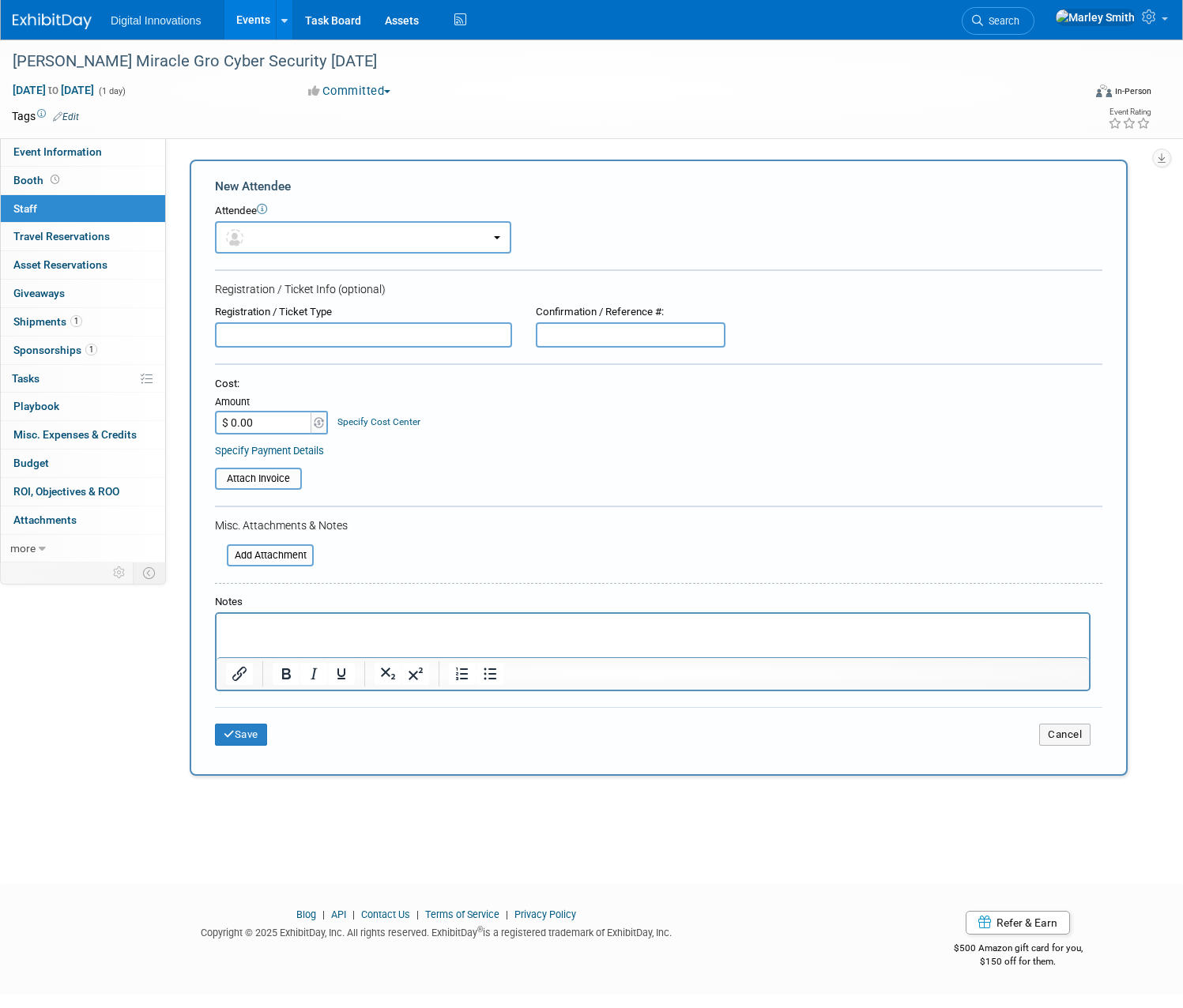
click at [298, 636] on html at bounding box center [652, 625] width 872 height 22
drag, startPoint x: 353, startPoint y: 719, endPoint x: 344, endPoint y: 727, distance: 12.0
click at [344, 727] on div "Save Cancel" at bounding box center [658, 732] width 887 height 51
drag, startPoint x: 344, startPoint y: 727, endPoint x: 293, endPoint y: 736, distance: 51.8
click at [267, 736] on button "Save" at bounding box center [241, 735] width 52 height 22
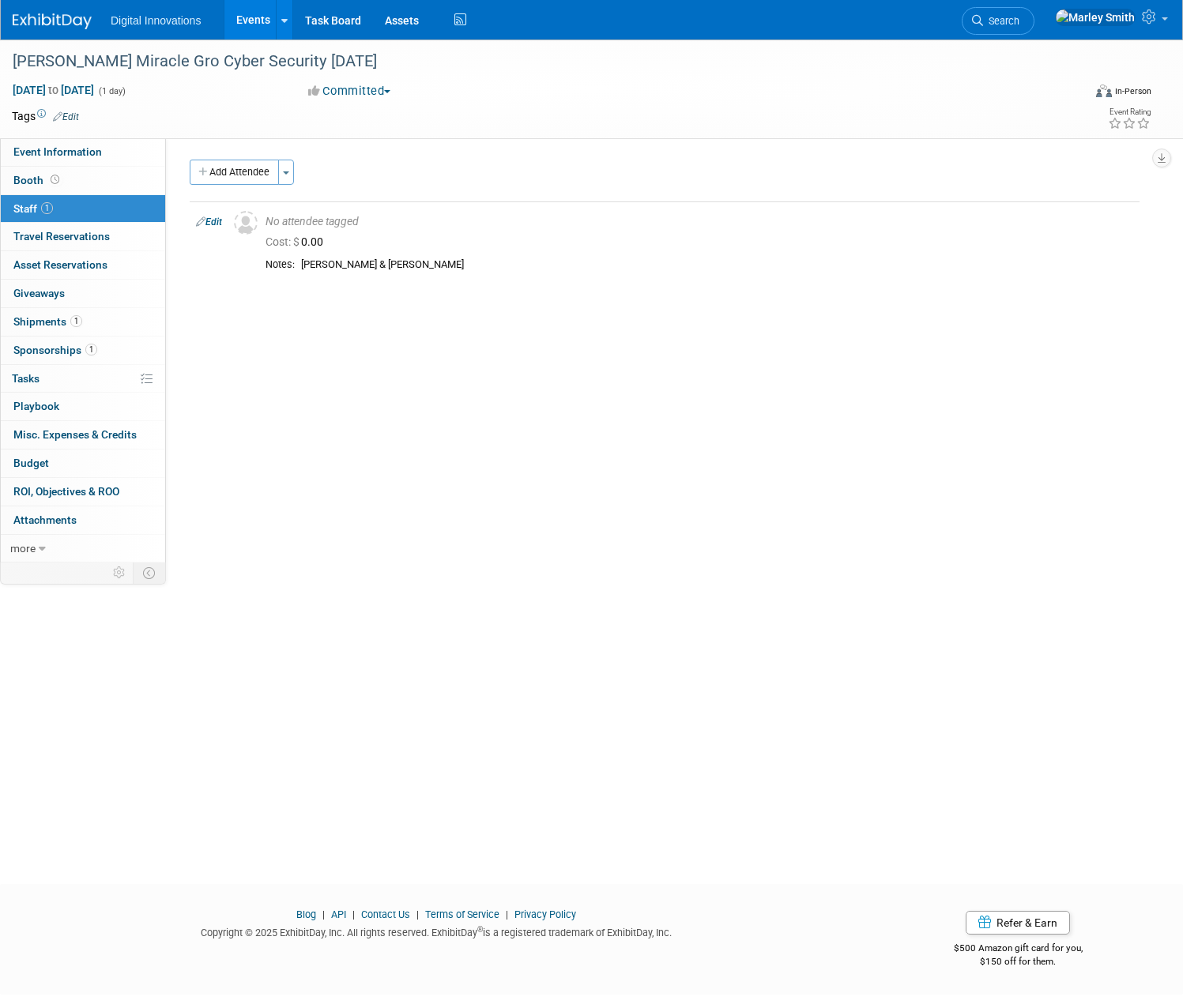
click at [282, 14] on link "Events" at bounding box center [253, 19] width 57 height 40
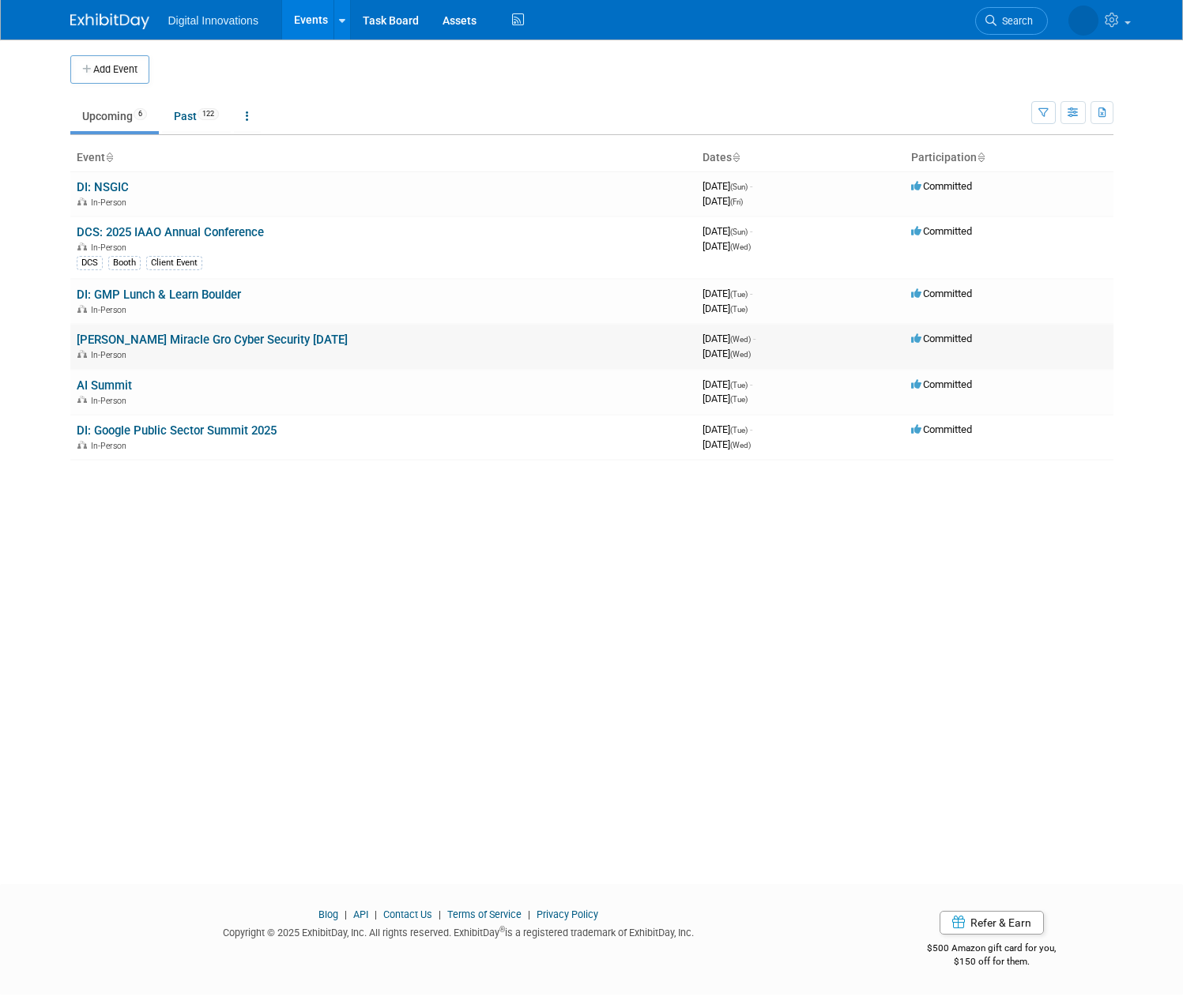
click at [127, 342] on link "[PERSON_NAME] Miracle Gro Cyber Security [DATE]" at bounding box center [211, 339] width 271 height 14
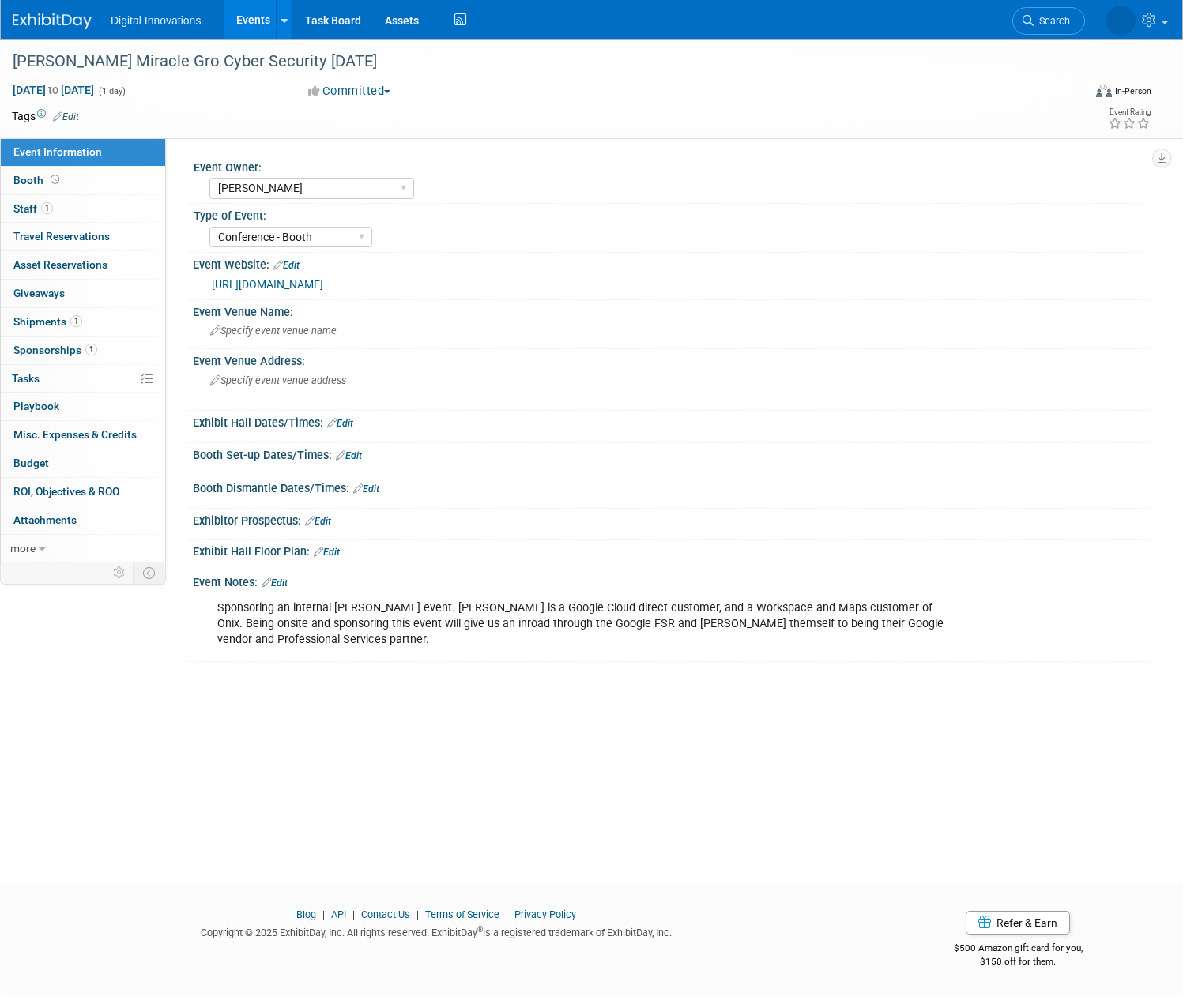
select select "[PERSON_NAME]"
select select "Conference - Booth"
click at [58, 64] on div "Scott's Miracle Gro Cyber Security Carnival" at bounding box center [530, 61] width 1046 height 29
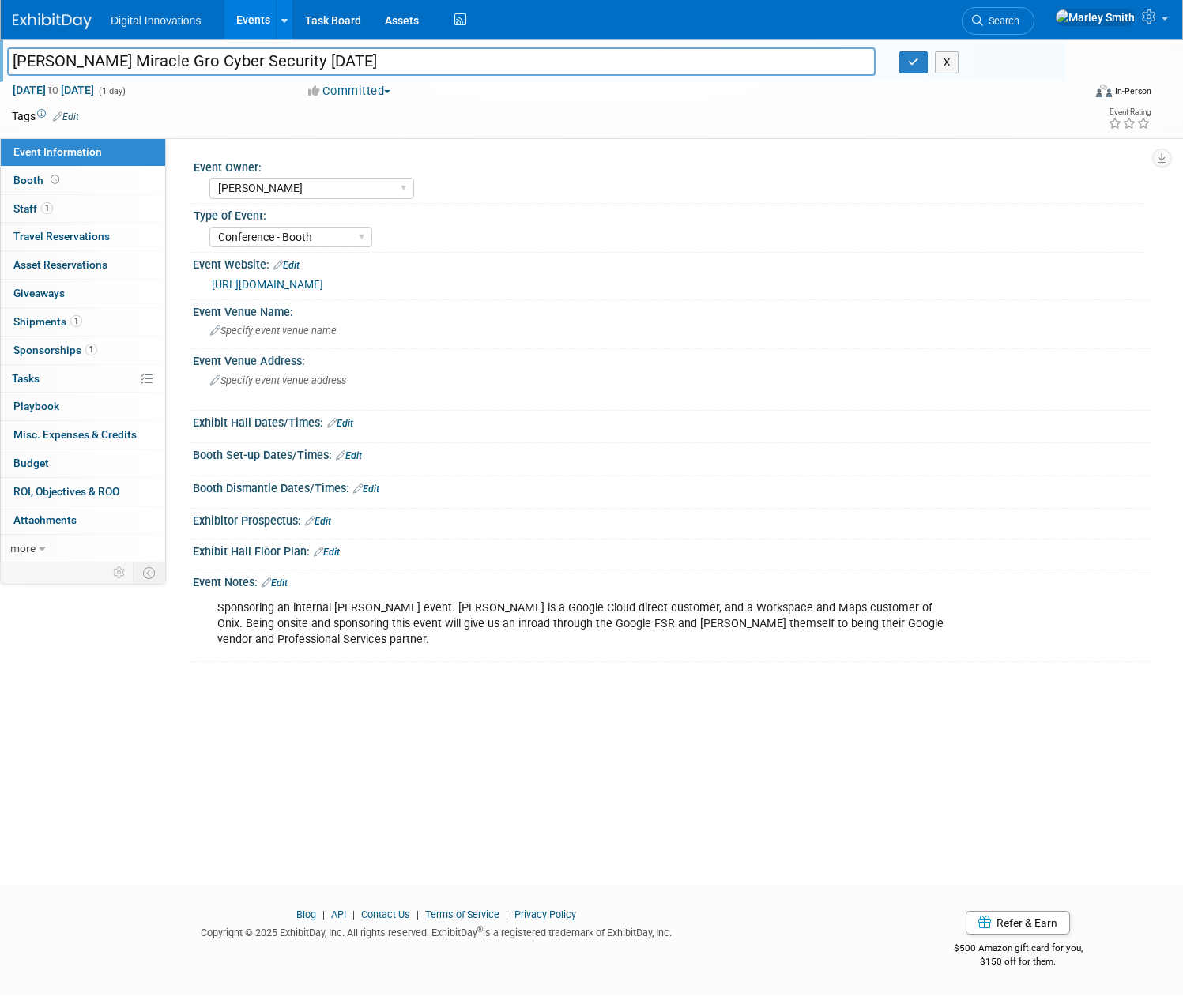
click at [58, 64] on input "Scott's Miracle Gro Cyber Security Carnival" at bounding box center [441, 61] width 868 height 28
type input "DI: [PERSON_NAME] Miracle Gro Cyber Security [DATE]"
click at [899, 68] on button "button" at bounding box center [913, 63] width 29 height 22
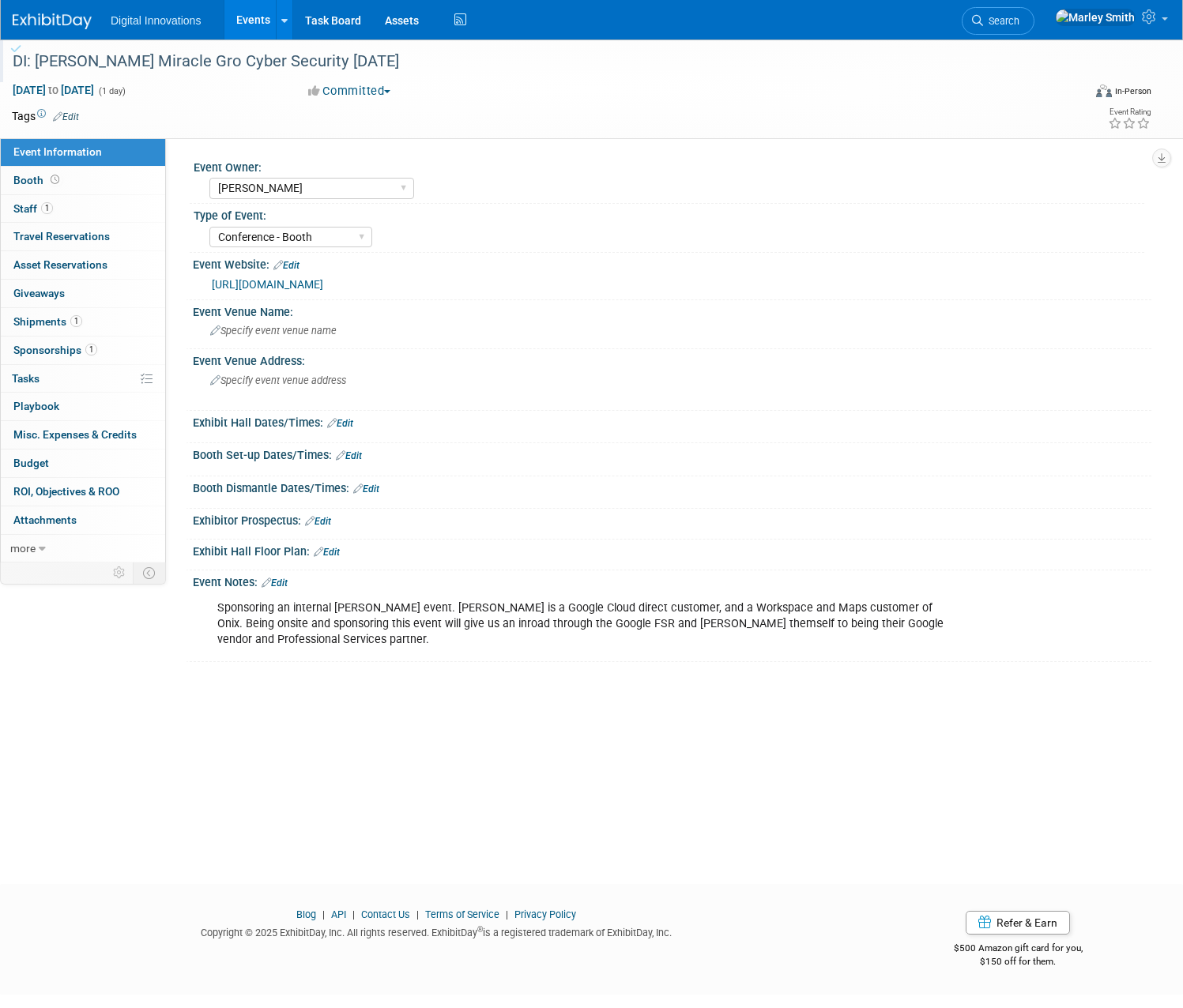
click at [280, 19] on link "Events" at bounding box center [253, 19] width 57 height 40
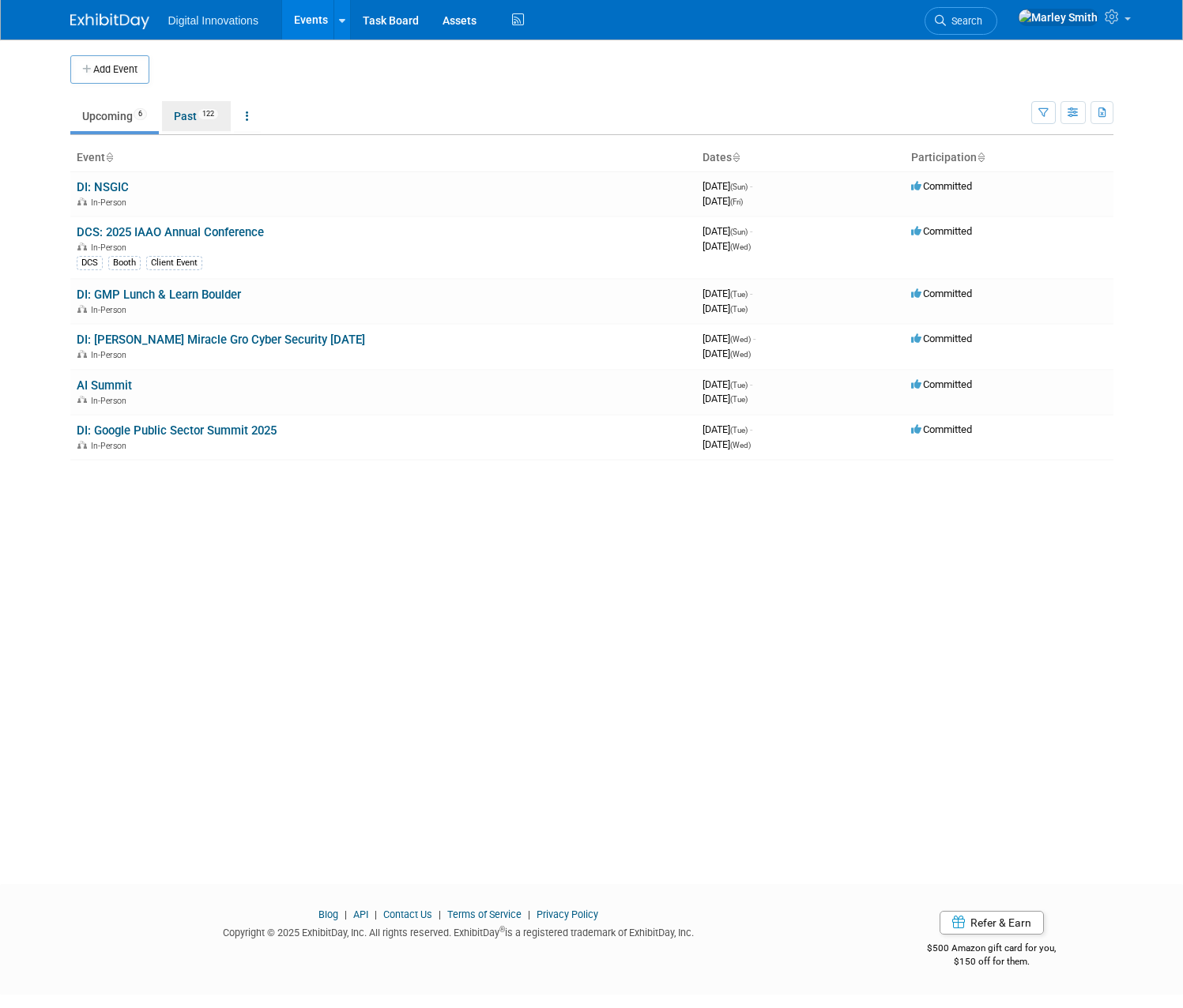
click at [162, 114] on link "Past 122" at bounding box center [196, 116] width 68 height 30
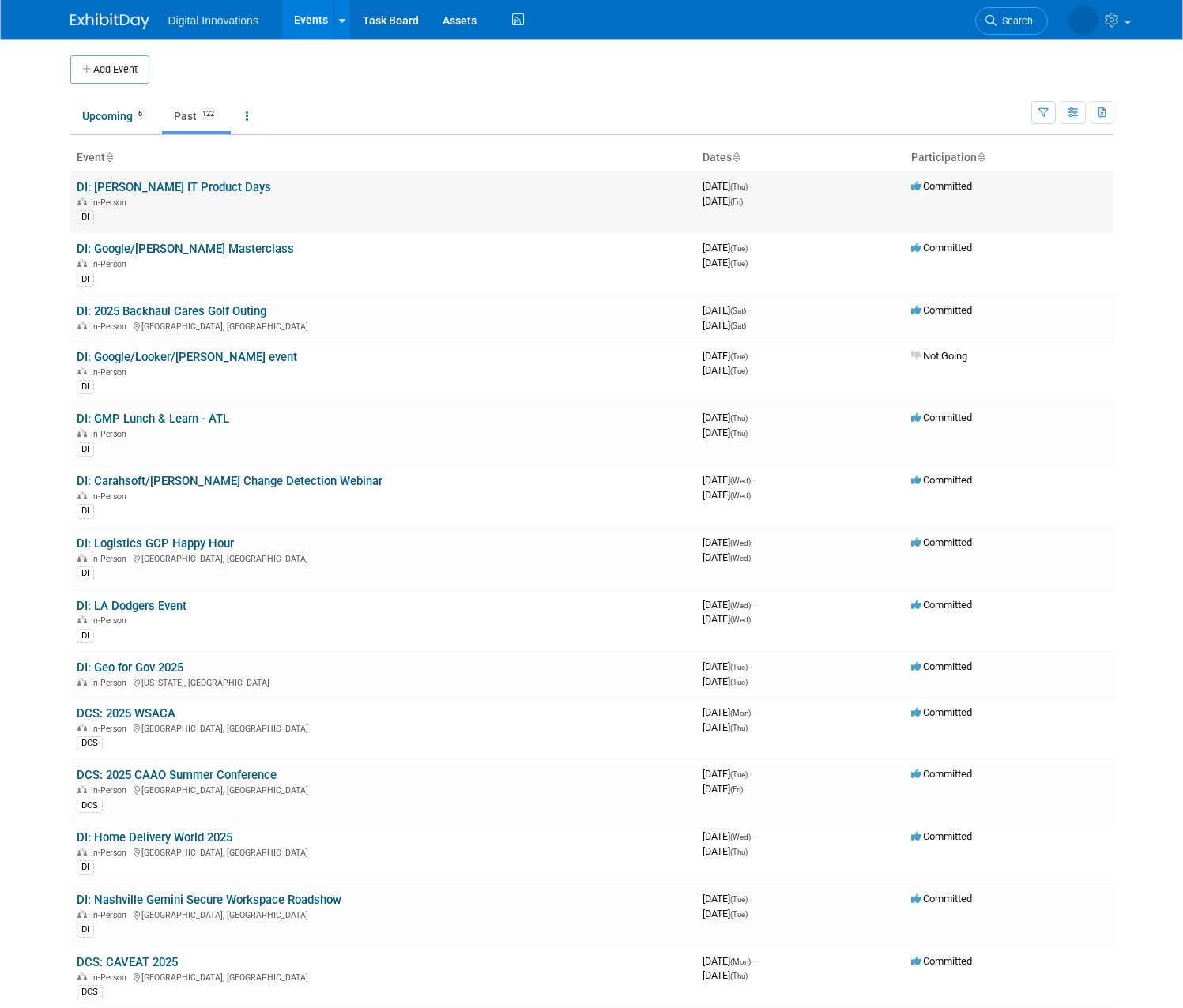
click at [145, 187] on link "DI: [PERSON_NAME] IT Product Days" at bounding box center [174, 186] width 194 height 14
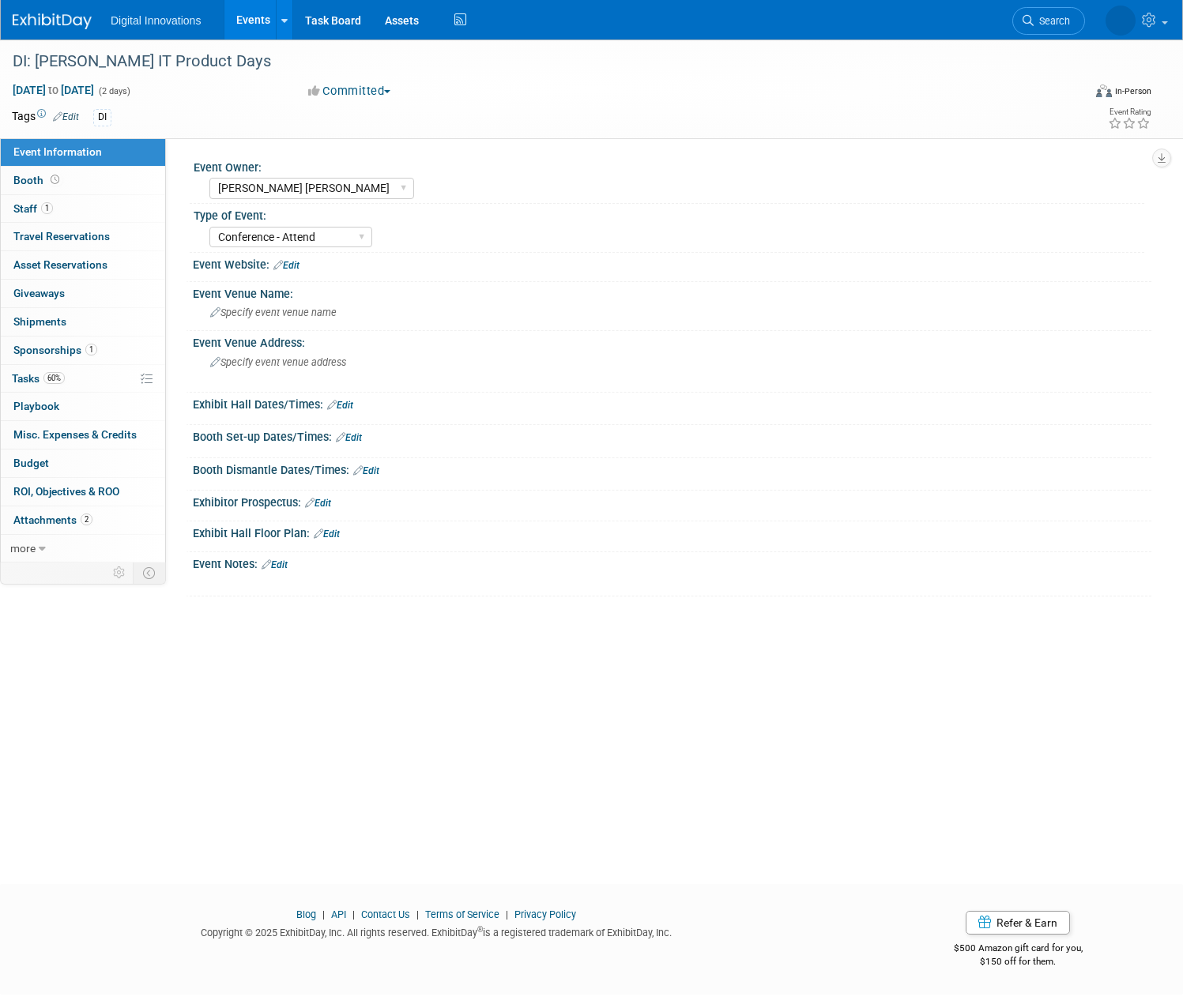
select select "[PERSON_NAME] [PERSON_NAME]"
select select "Conference - Attend"
click at [333, 319] on div "Specify event venue name" at bounding box center [672, 312] width 935 height 25
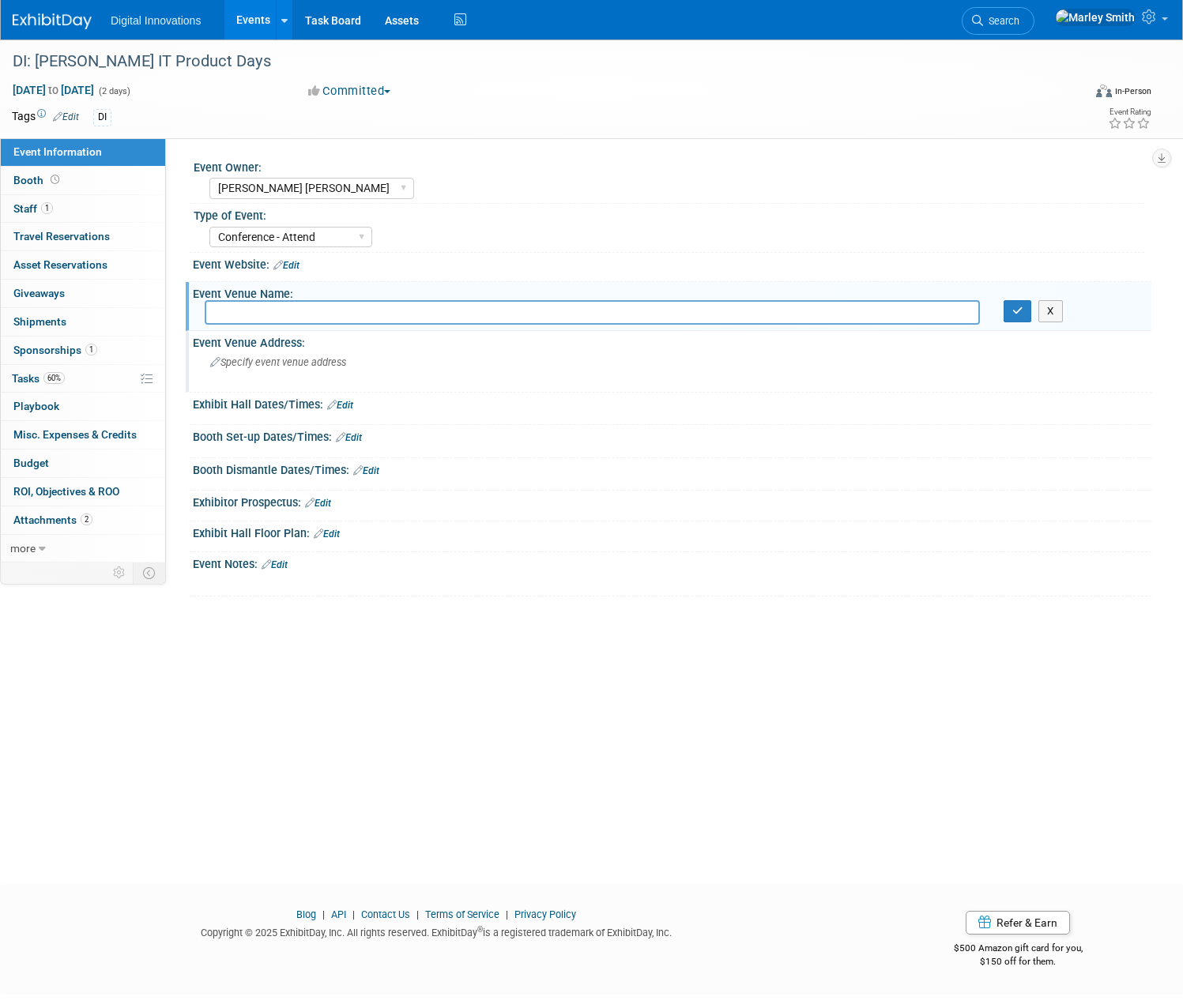
click at [342, 364] on span "Specify event venue address" at bounding box center [278, 362] width 136 height 12
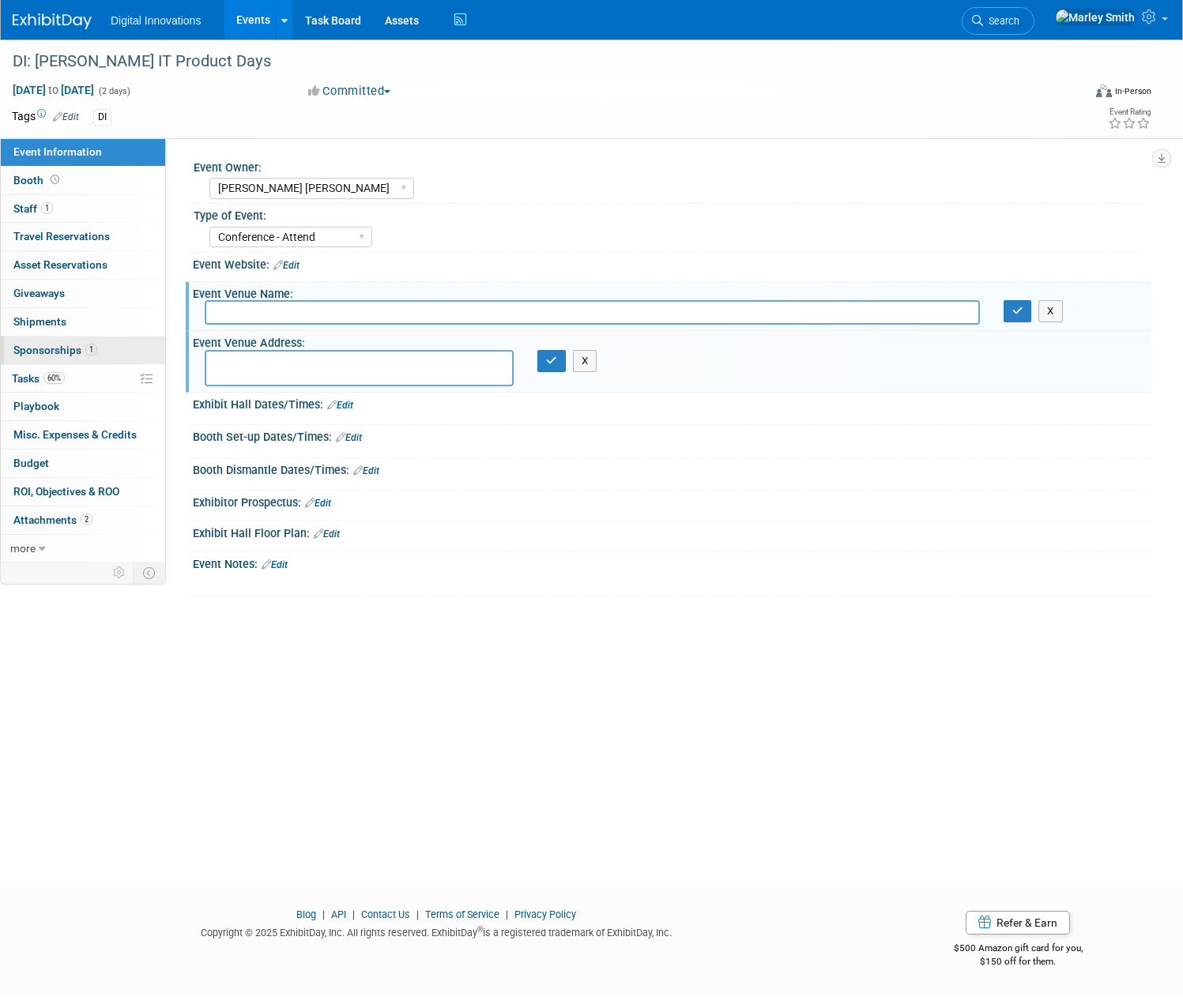
click at [97, 351] on span "Sponsorships 1" at bounding box center [55, 350] width 84 height 13
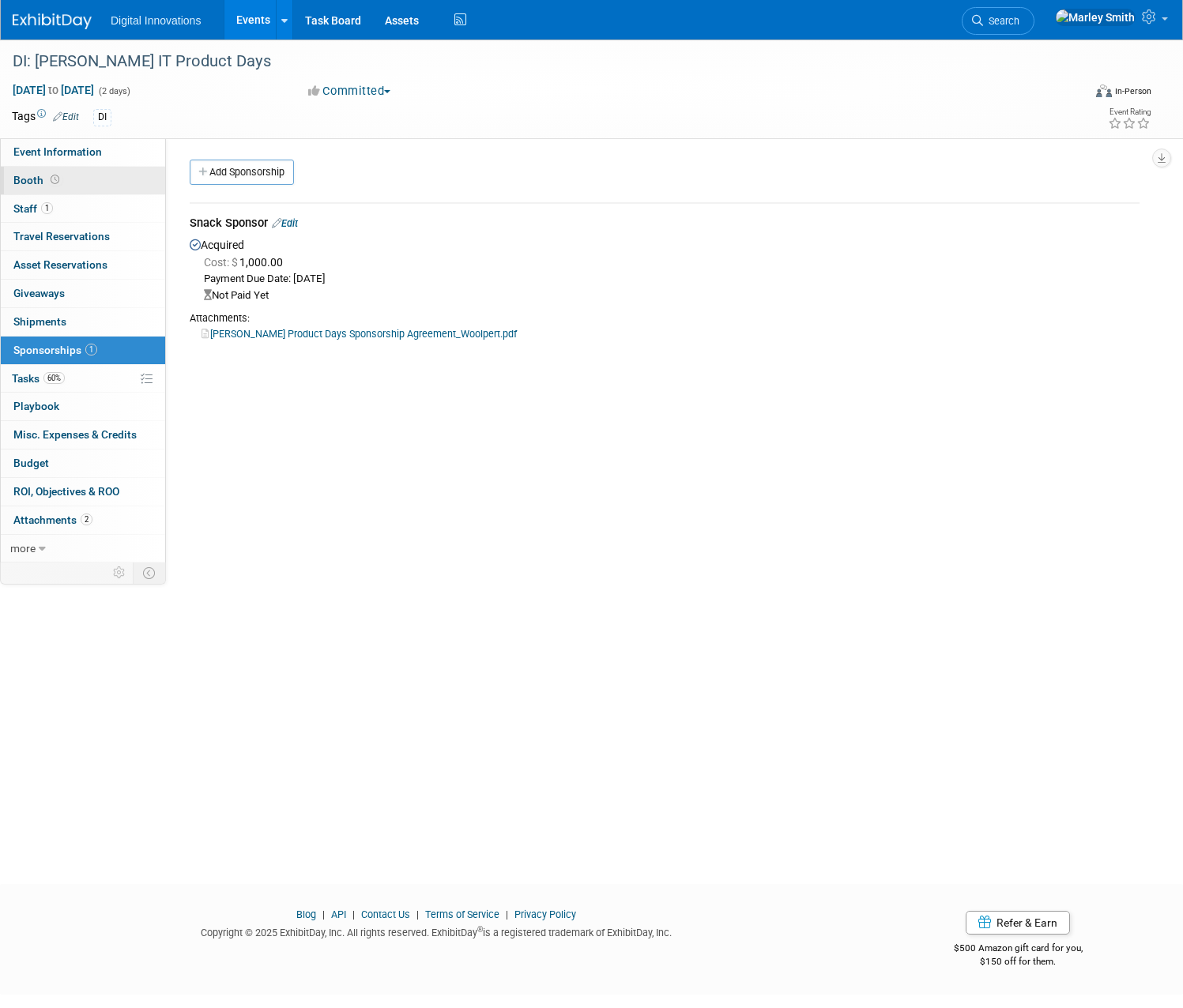
click at [63, 179] on span "Booth" at bounding box center [38, 180] width 49 height 13
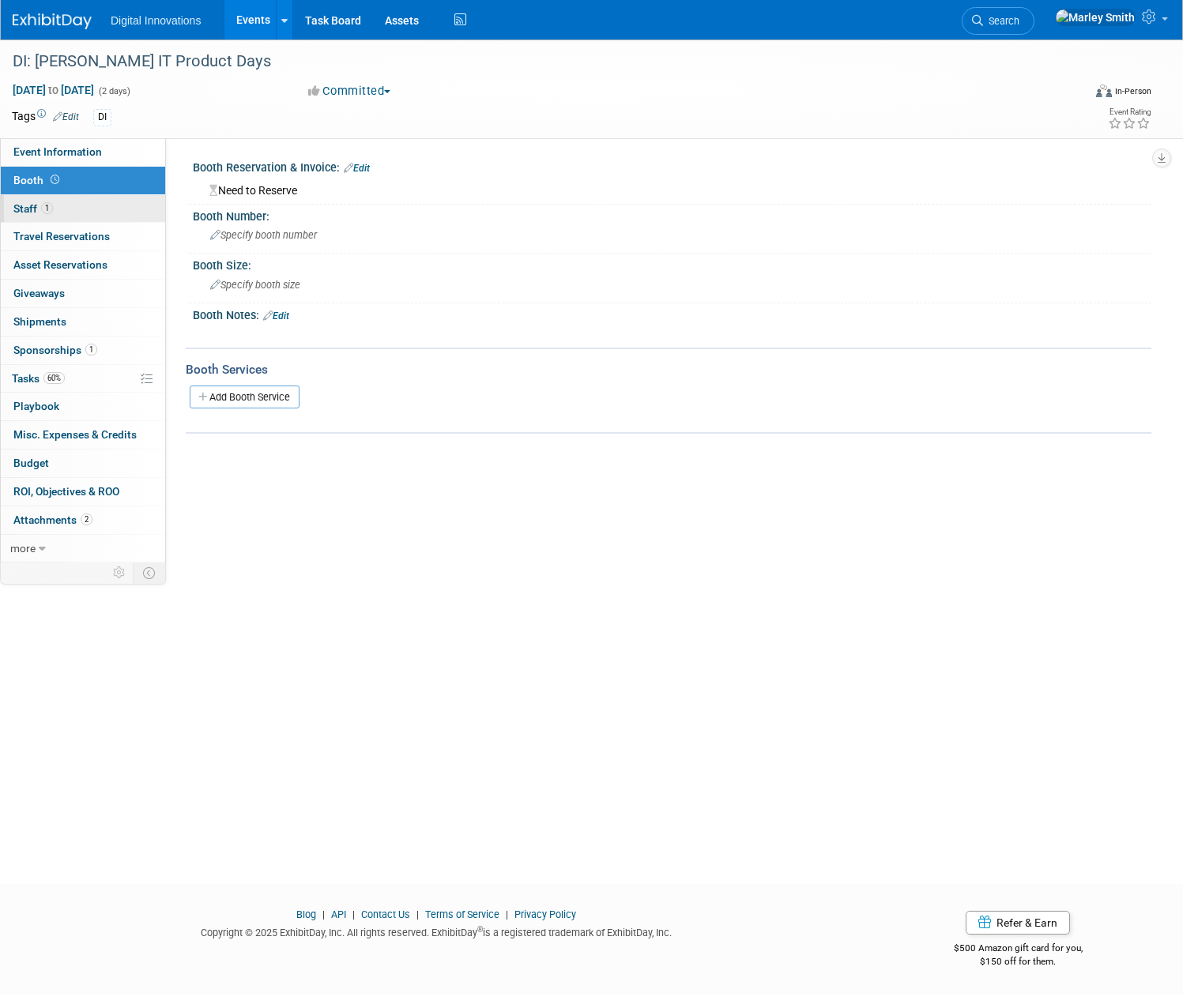
click at [53, 211] on span "1" at bounding box center [46, 208] width 12 height 12
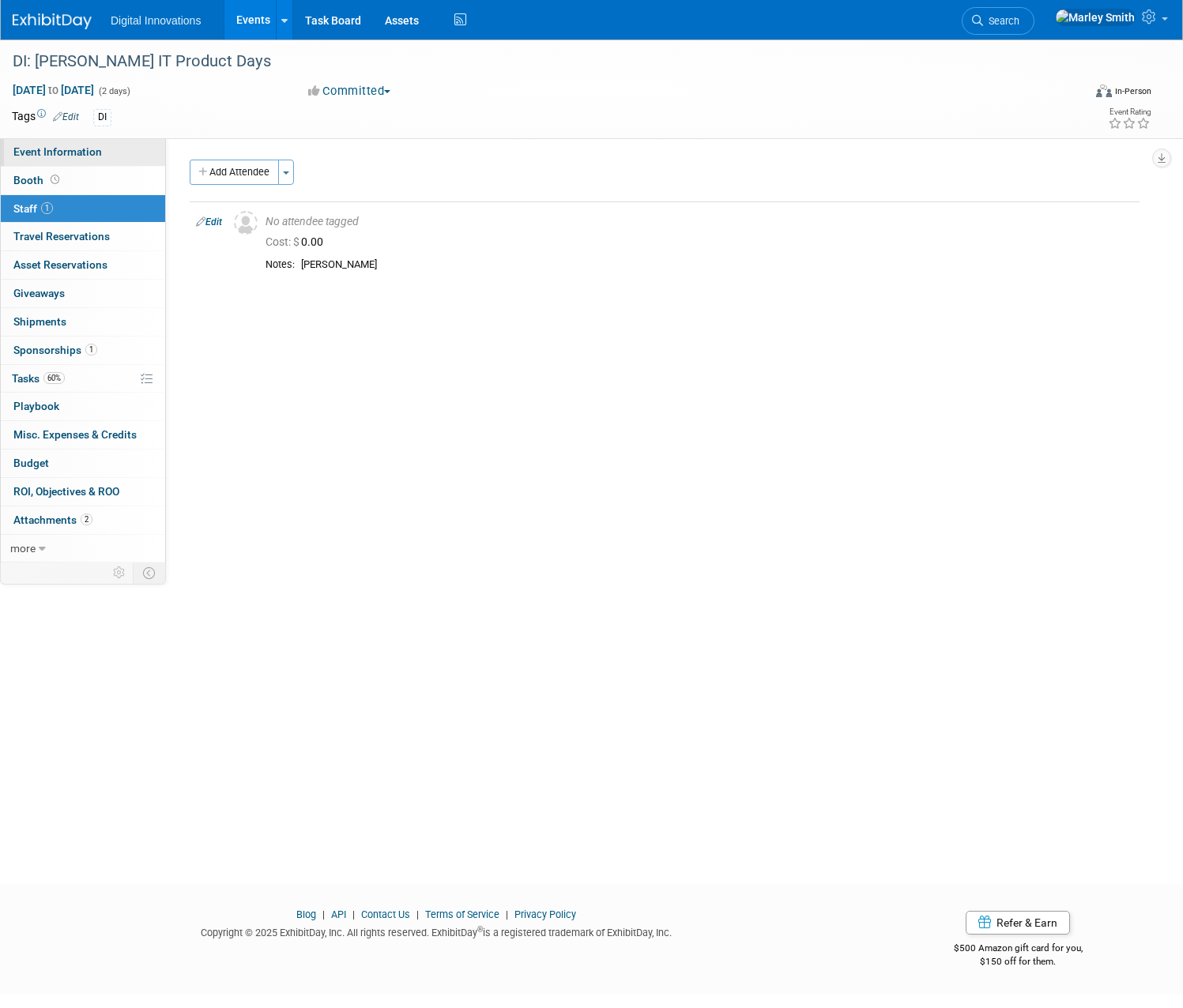
click at [102, 155] on span "Event Information" at bounding box center [58, 151] width 89 height 13
select select "[PERSON_NAME] [PERSON_NAME]"
select select "Conference - Attend"
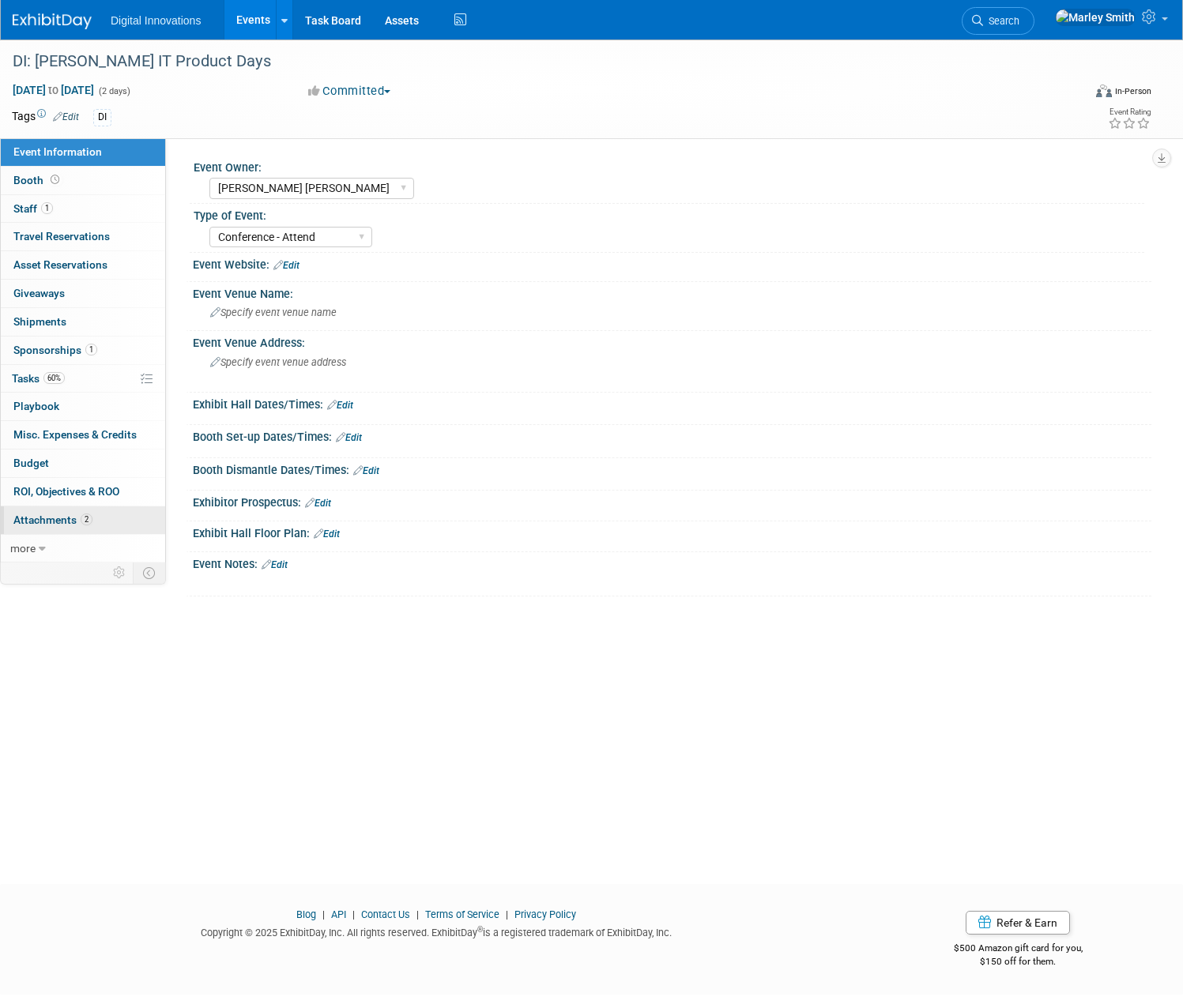
click at [155, 514] on link "2 Attachments 2" at bounding box center [83, 520] width 164 height 28
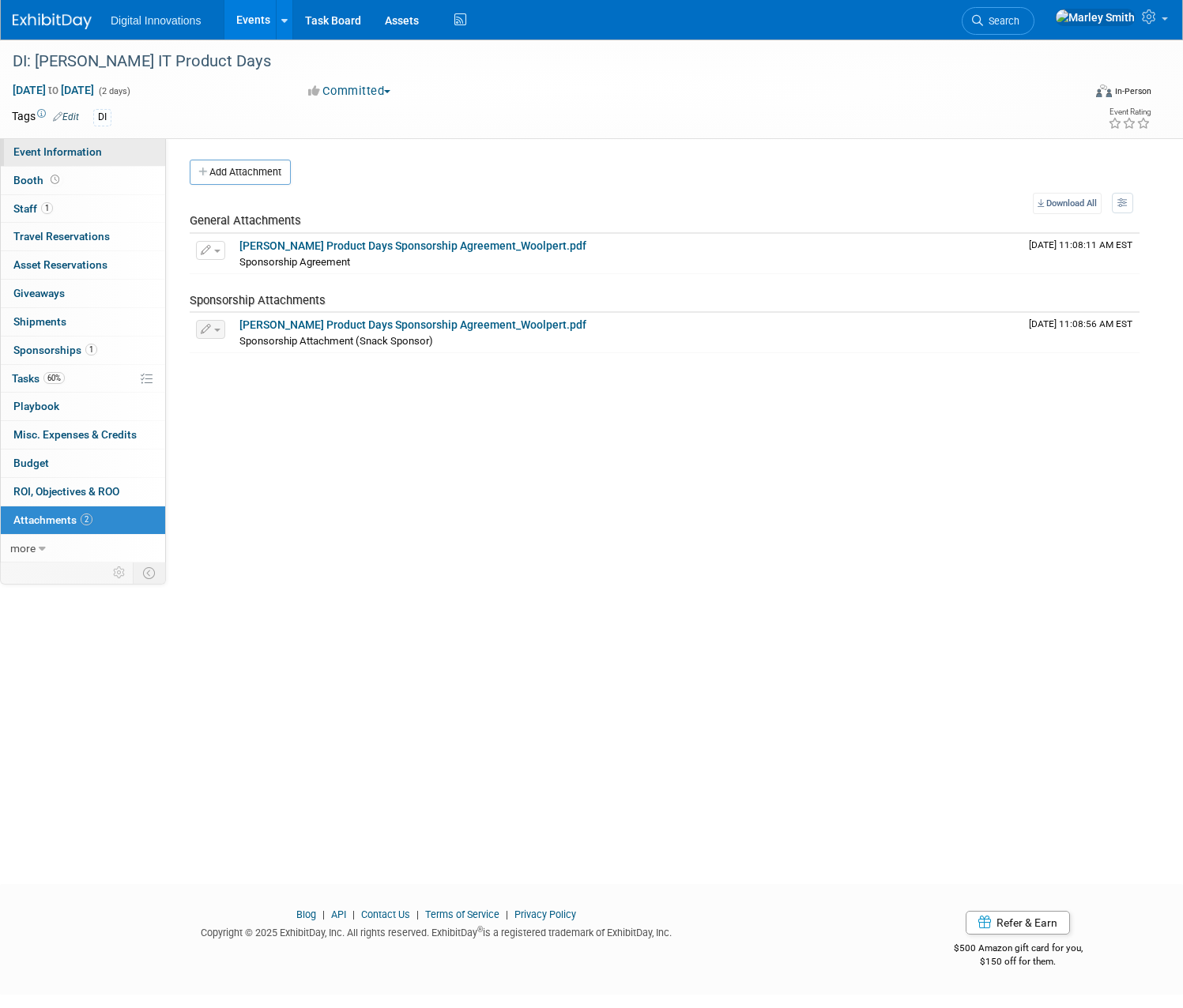
click at [102, 155] on span "Event Information" at bounding box center [58, 151] width 89 height 13
select select "[PERSON_NAME] [PERSON_NAME]"
select select "Conference - Attend"
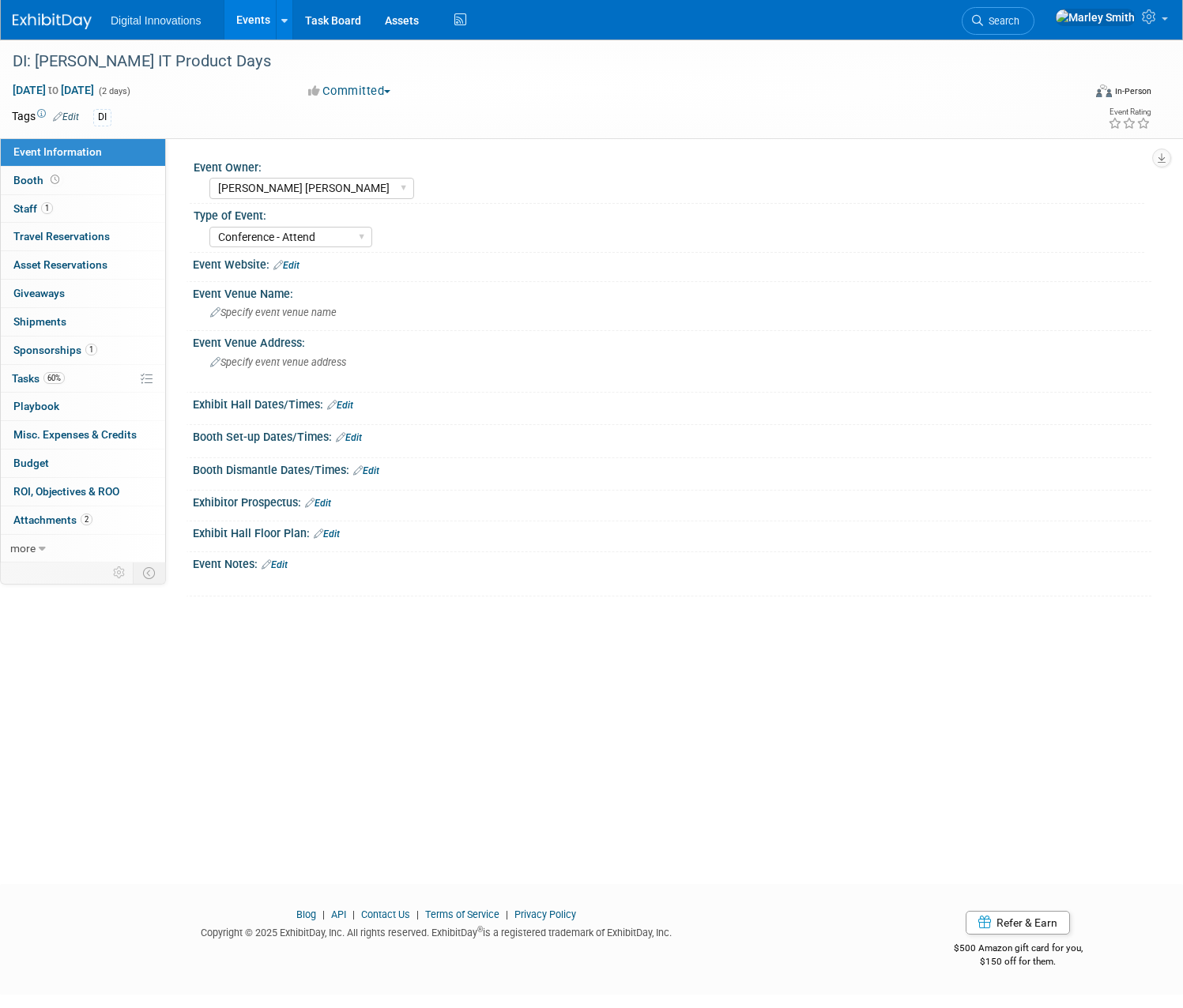
click at [344, 555] on div "Event Notes: Edit" at bounding box center [672, 562] width 959 height 20
click at [287, 561] on link "Edit" at bounding box center [274, 565] width 26 height 11
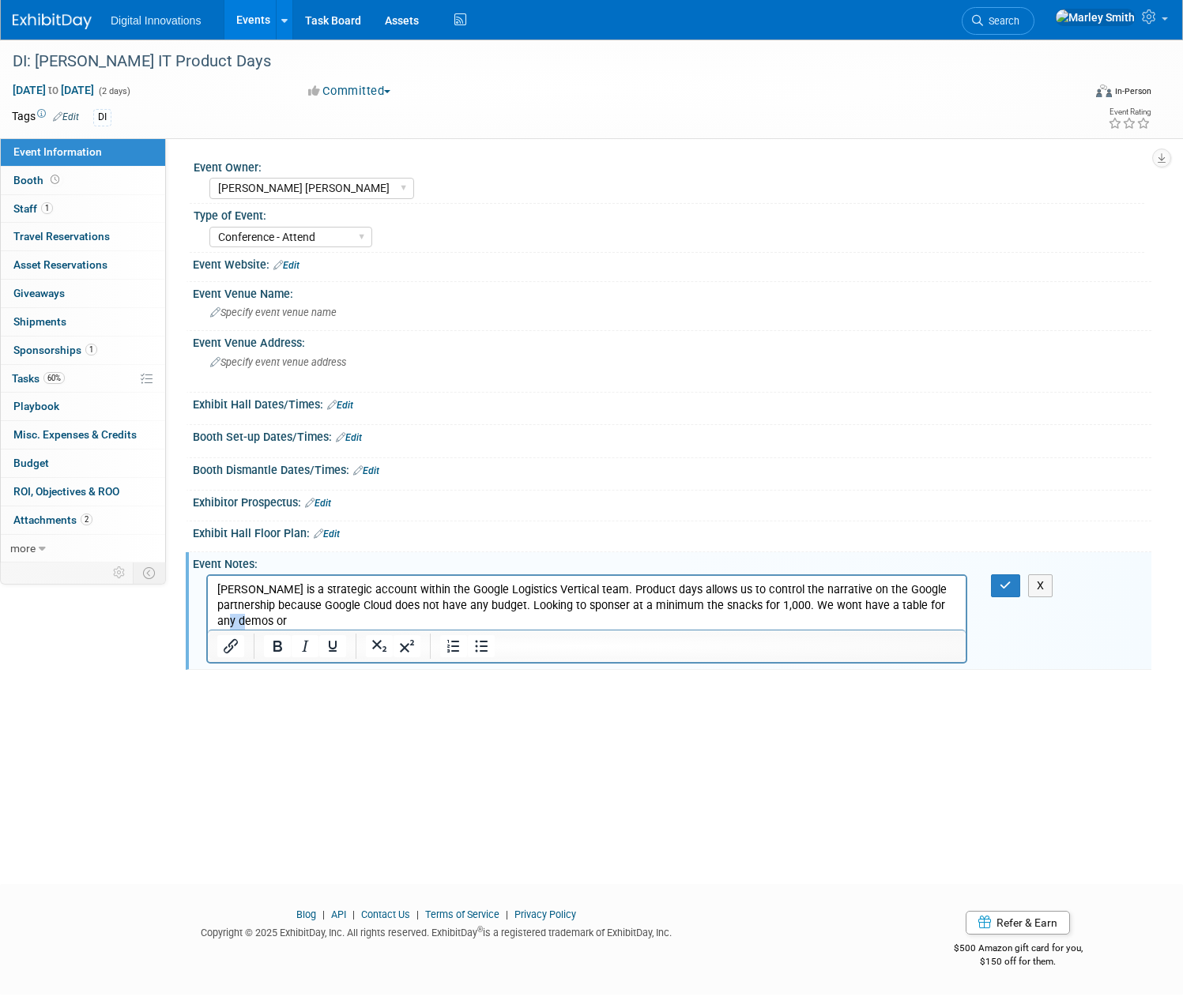
drag, startPoint x: 341, startPoint y: 621, endPoint x: 325, endPoint y: 620, distance: 16.0
click at [325, 620] on p "Werner is a strategic account within the Google Logistics Vertical team. Produc…" at bounding box center [586, 605] width 740 height 47
click at [998, 586] on button "button" at bounding box center [1006, 585] width 30 height 23
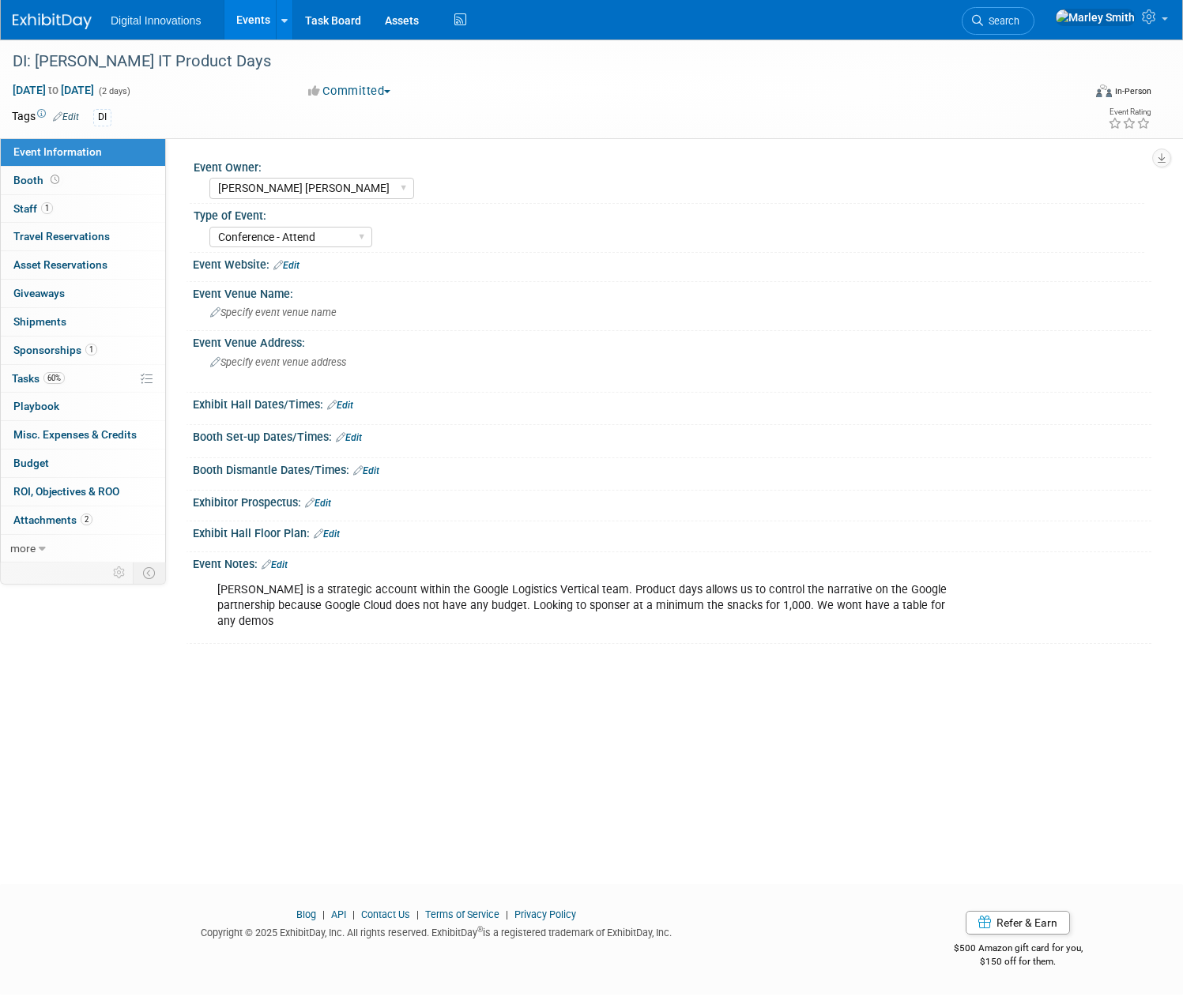
click at [282, 34] on link "Events" at bounding box center [253, 19] width 57 height 40
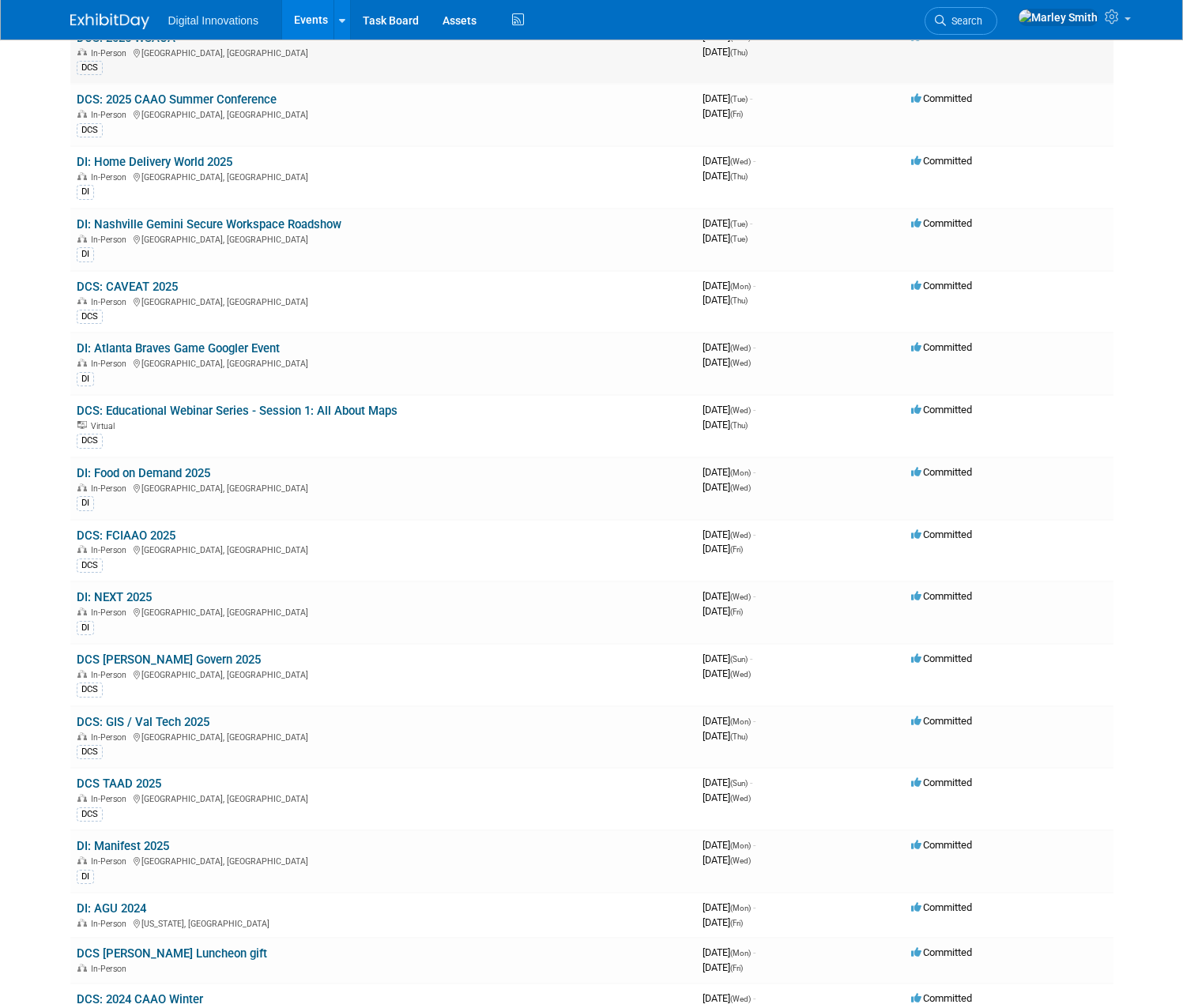
scroll to position [631, 0]
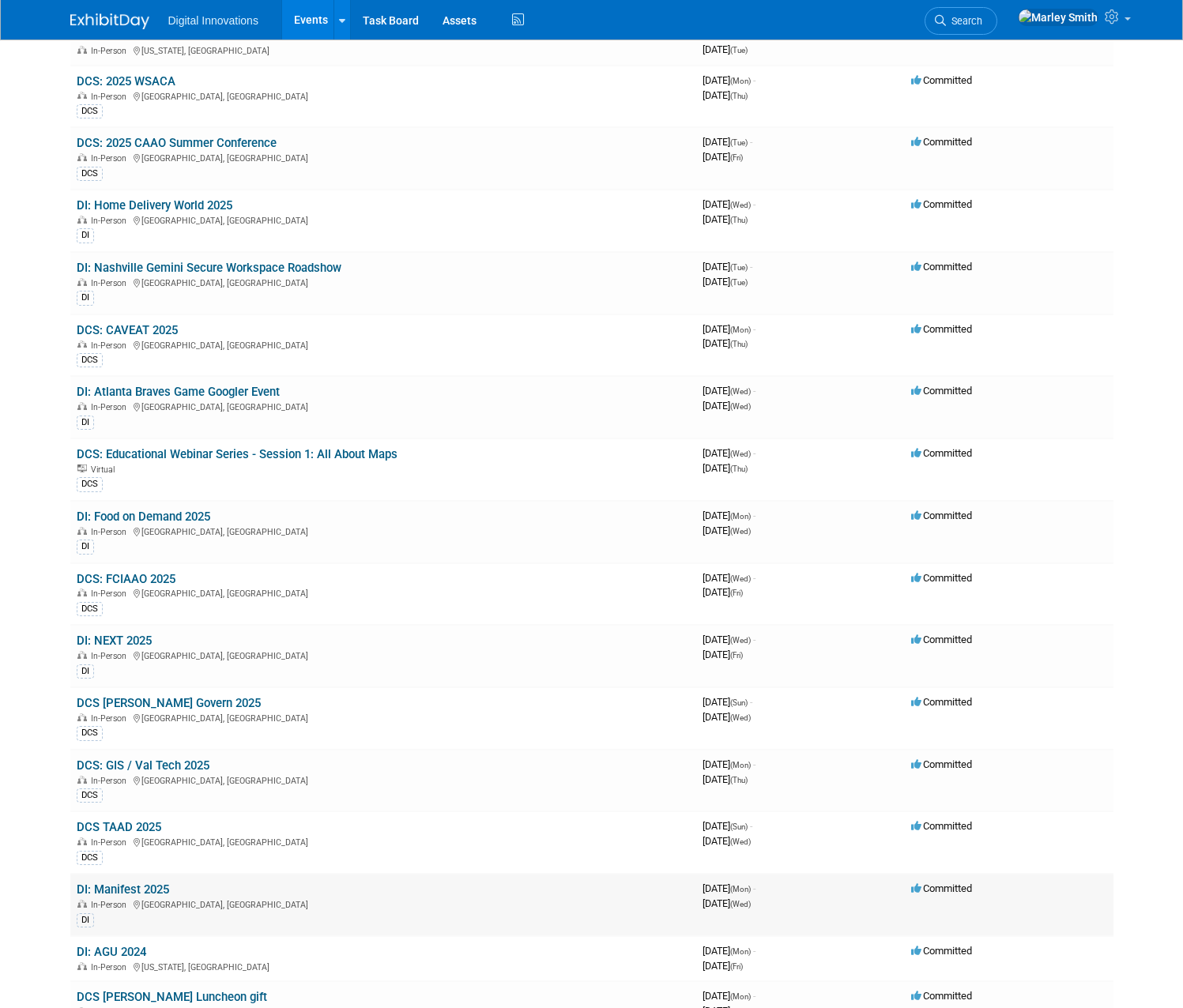
click at [108, 887] on link "DI: Manifest 2025" at bounding box center [123, 889] width 92 height 14
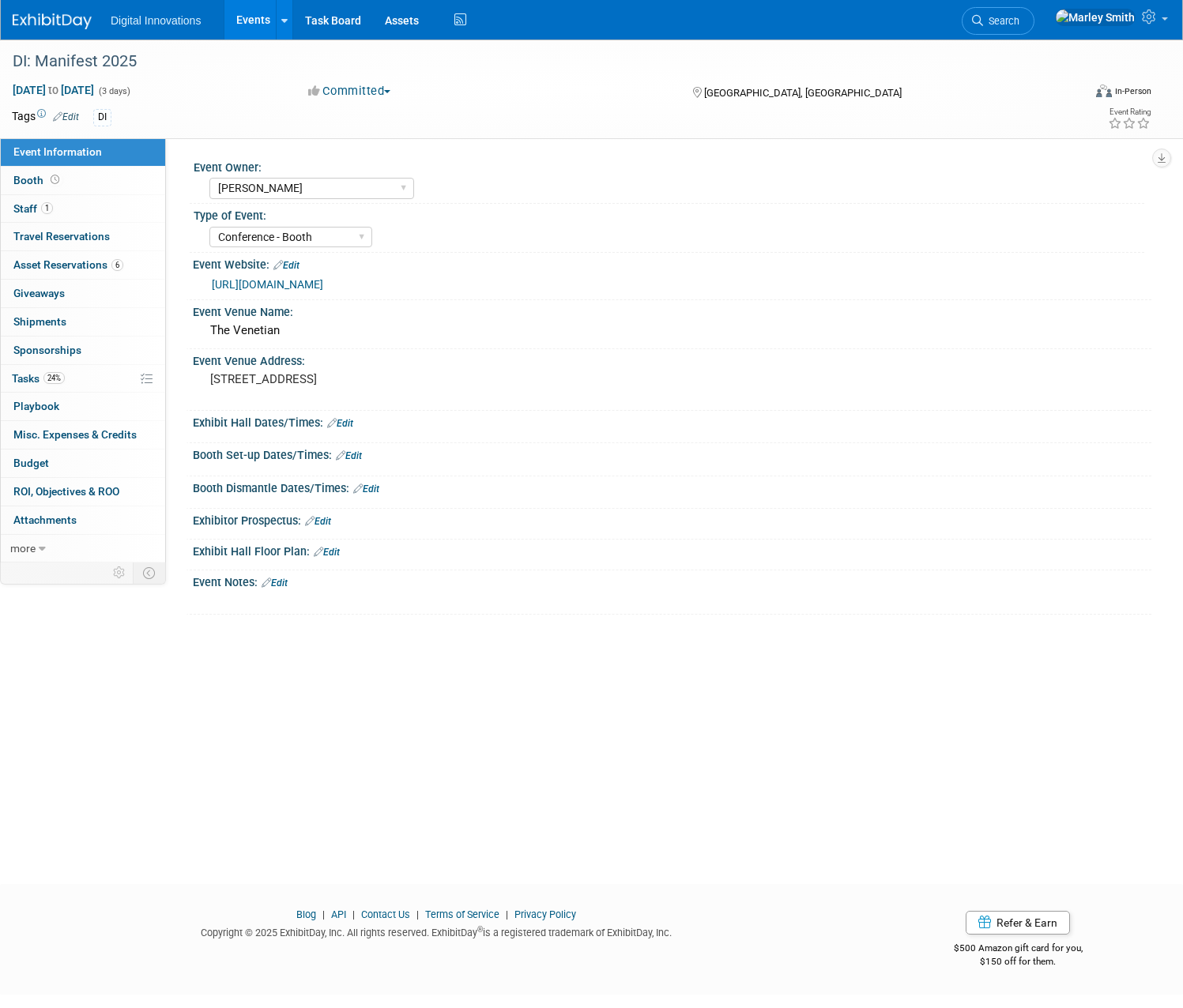
select select "[PERSON_NAME]"
select select "Conference - Booth"
click at [287, 578] on link "Edit" at bounding box center [274, 582] width 26 height 11
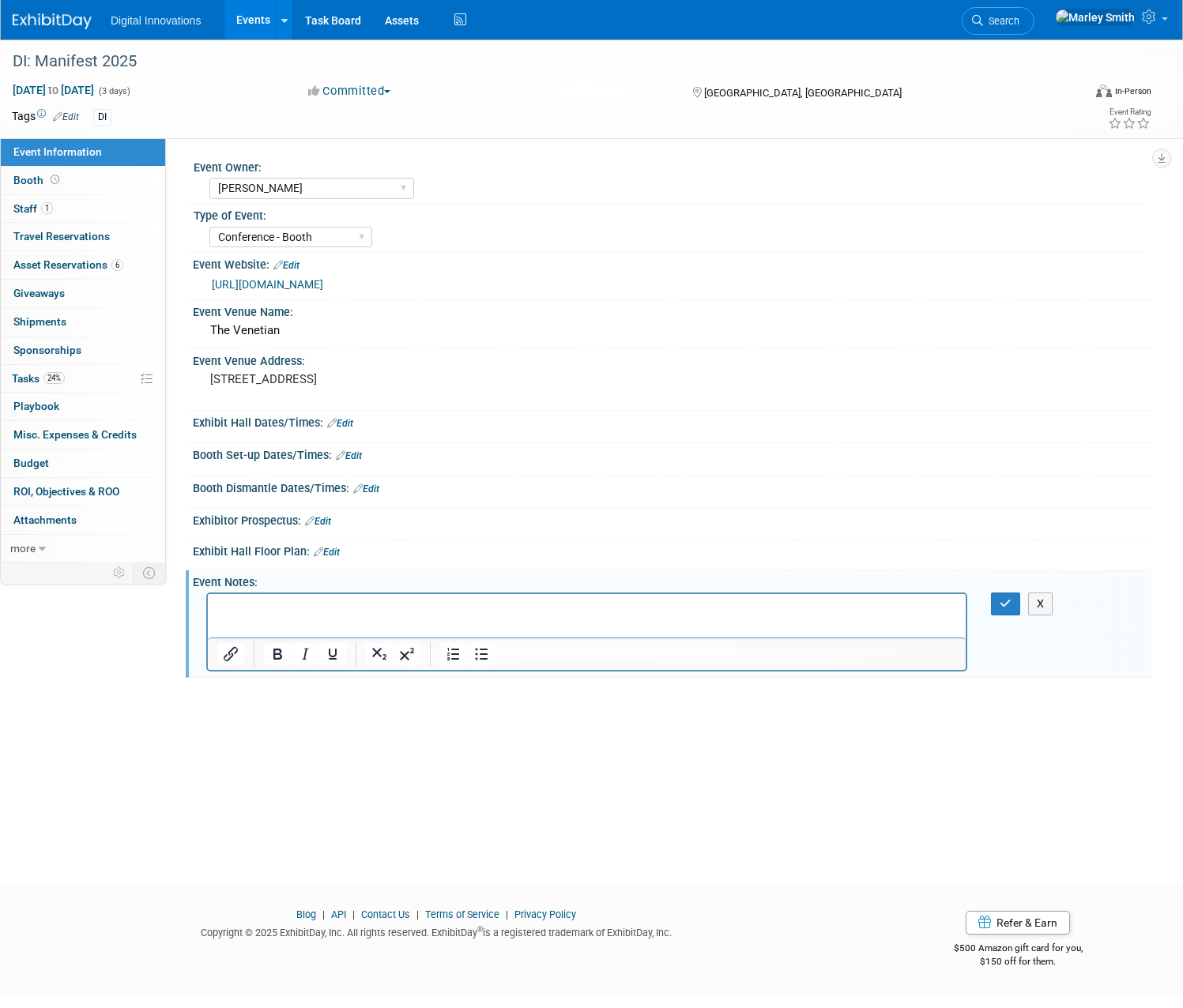
click at [272, 607] on p "Rich Text Area. Press ALT-0 for help." at bounding box center [586, 607] width 740 height 16
click at [422, 608] on p "Rich Text Area. Press ALT-0 for help." at bounding box center [586, 607] width 740 height 16
click at [999, 604] on icon "button" at bounding box center [1005, 604] width 12 height 11
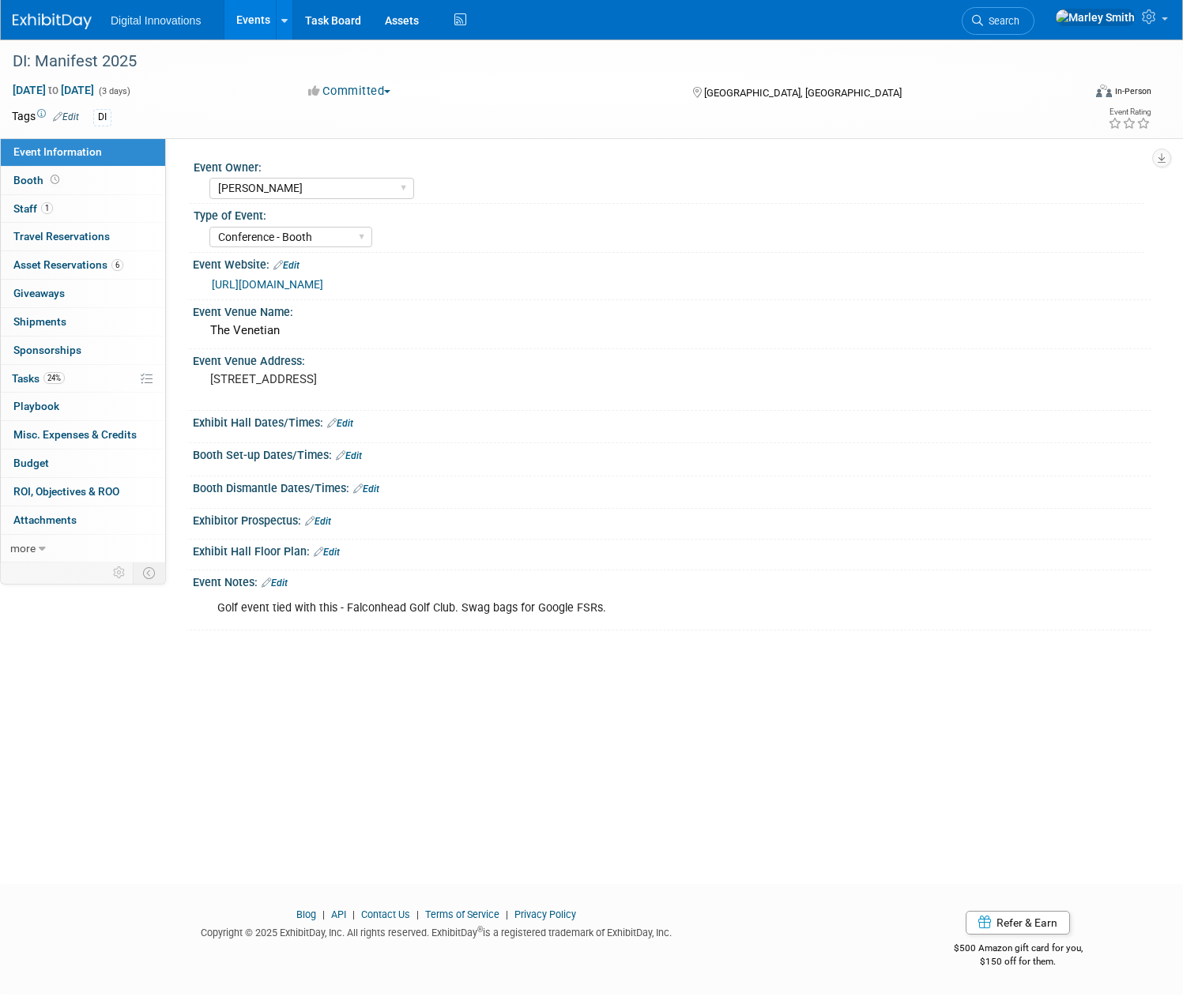
click at [102, 150] on span "Event Information" at bounding box center [58, 151] width 89 height 13
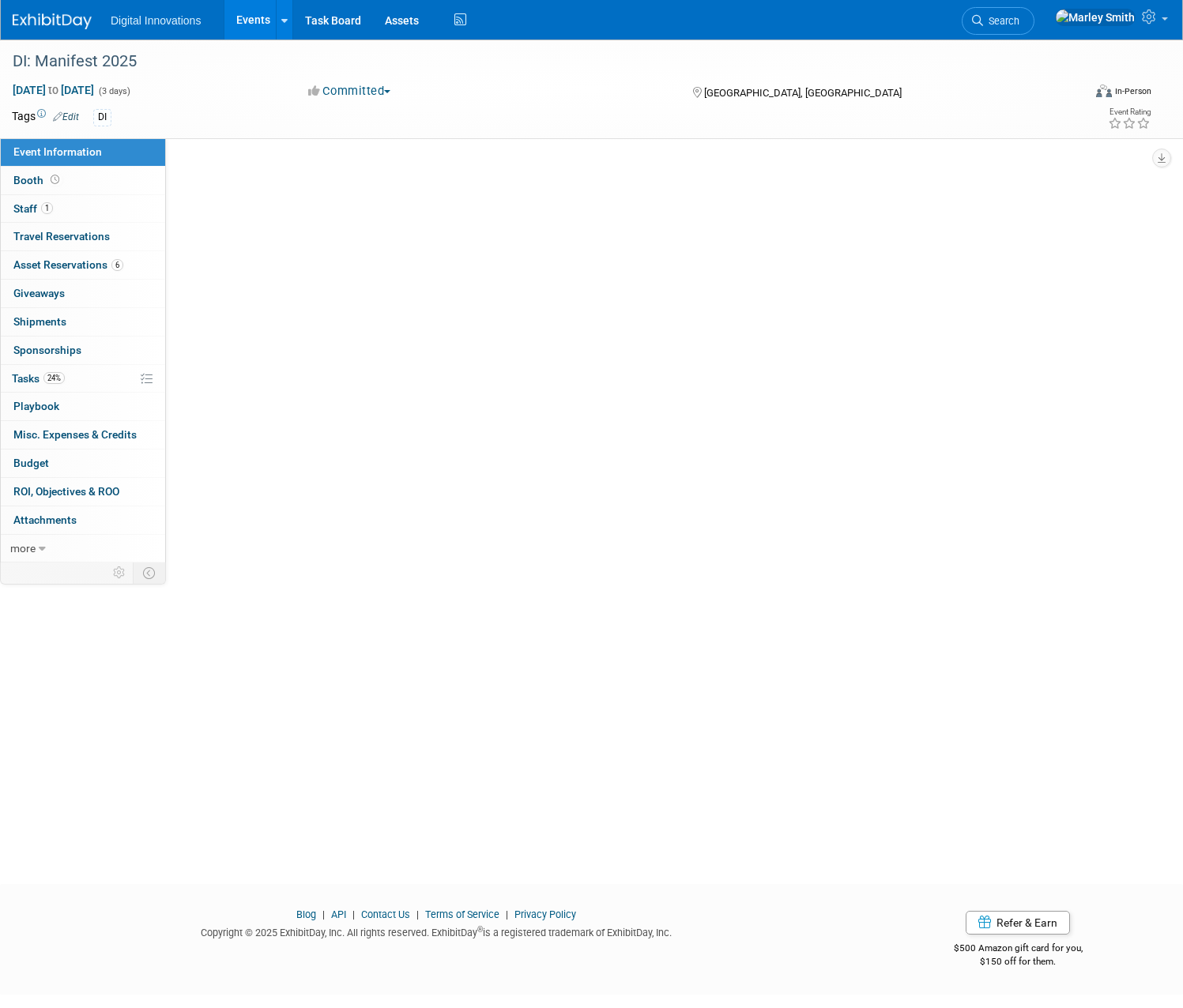
select select "[PERSON_NAME]"
select select "Conference - Booth"
